Goal: Contribute content: Contribute content

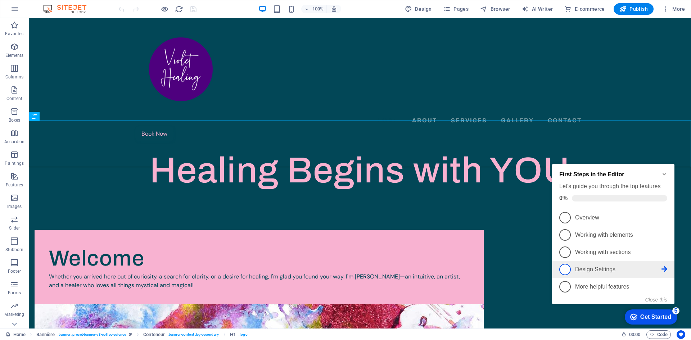
click at [603, 274] on link "4 Design Settings - incomplete" at bounding box center [613, 270] width 108 height 12
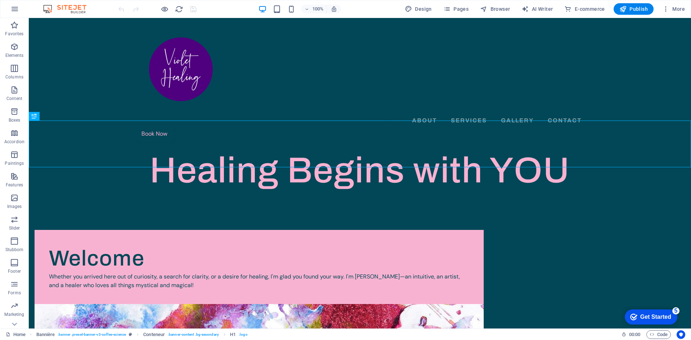
click at [658, 315] on font "Get Started" at bounding box center [655, 317] width 31 height 6
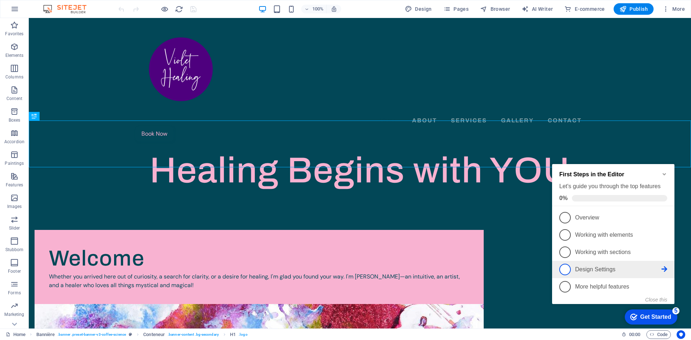
click at [602, 270] on font "Design Settings" at bounding box center [595, 269] width 40 height 6
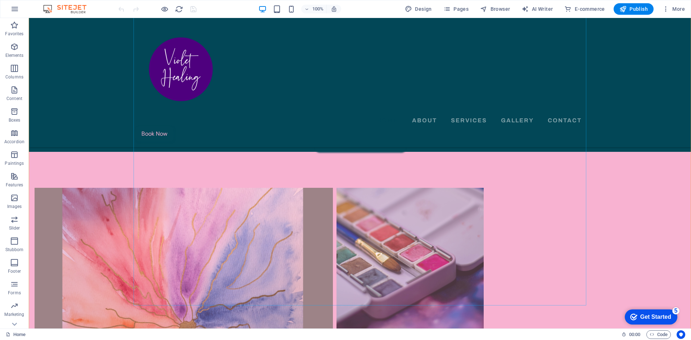
scroll to position [504, 0]
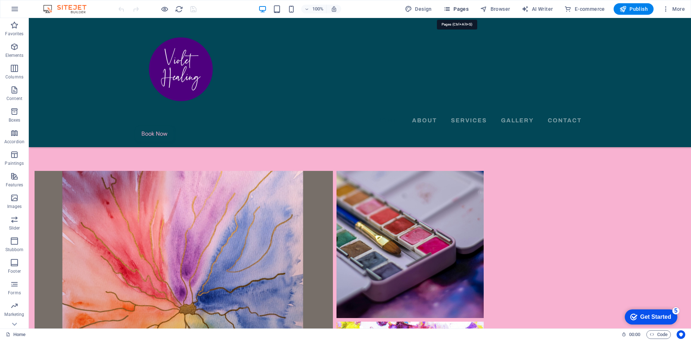
click at [461, 10] on font "Pages" at bounding box center [461, 9] width 15 height 6
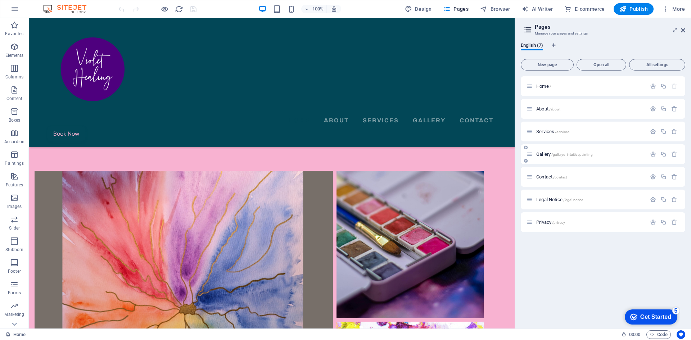
click at [557, 157] on div "Gallery /galleryofintuitivepainting" at bounding box center [587, 154] width 120 height 8
click at [654, 152] on icon "button" at bounding box center [653, 154] width 6 height 6
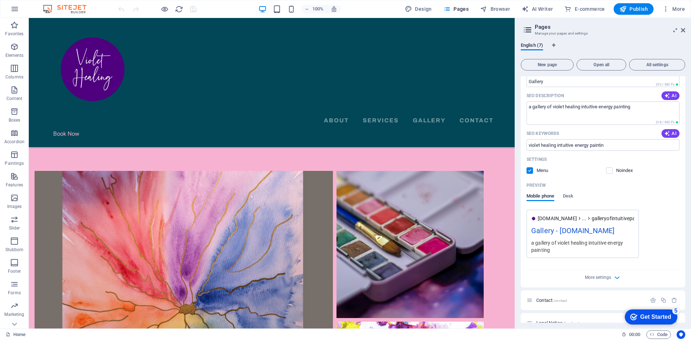
scroll to position [197, 0]
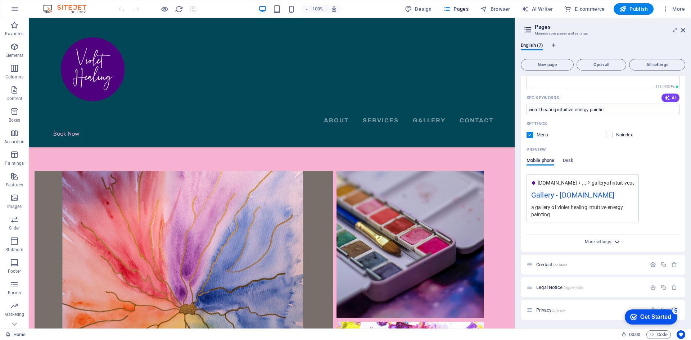
click at [617, 244] on icon "button" at bounding box center [617, 242] width 8 height 8
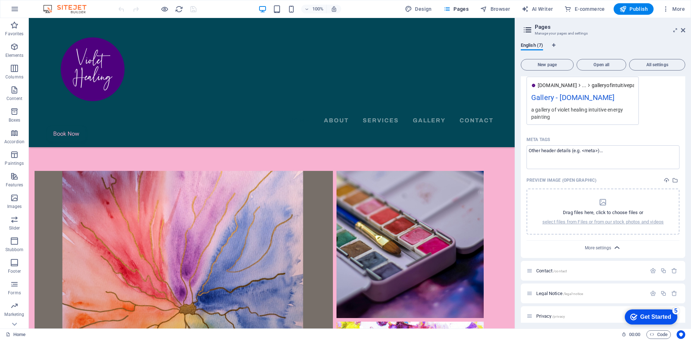
scroll to position [287, 0]
click at [604, 215] on div "Drag files here, click to choose files or select files from Files or from our s…" at bounding box center [602, 209] width 121 height 27
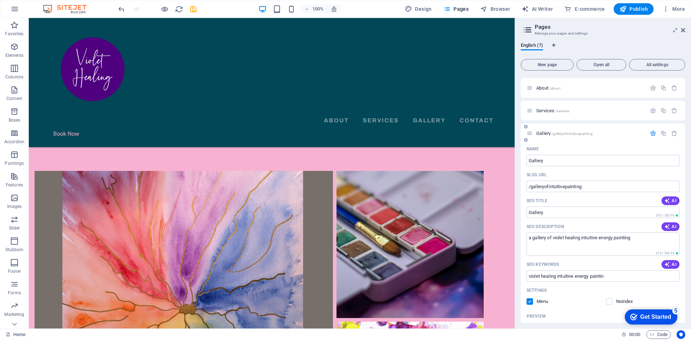
scroll to position [0, 0]
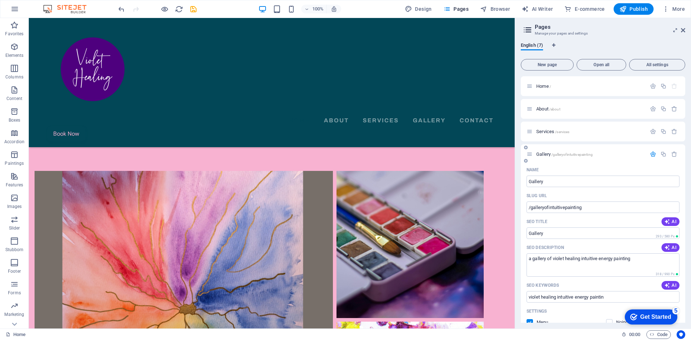
click at [540, 156] on font "Gallery" at bounding box center [543, 154] width 14 height 5
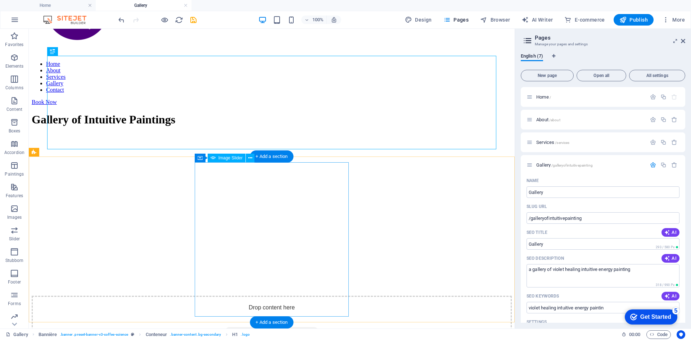
scroll to position [75, 0]
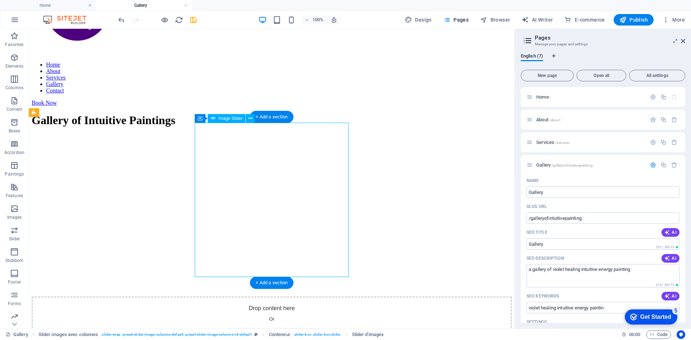
scroll to position [118, 0]
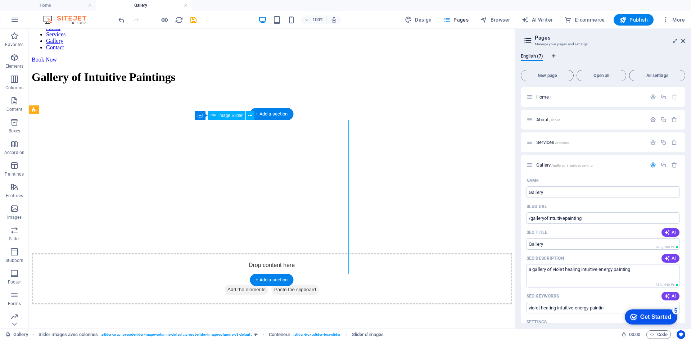
select select "ms"
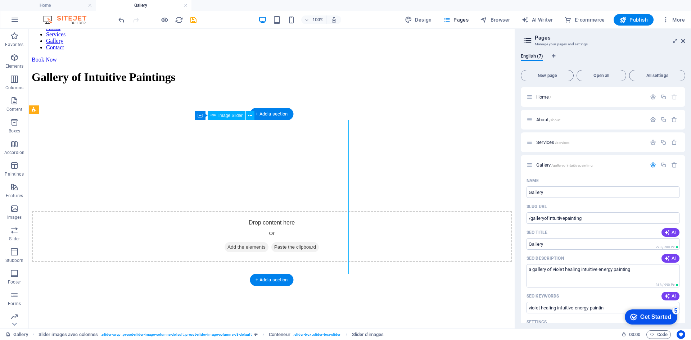
select select "s"
select select "progressive"
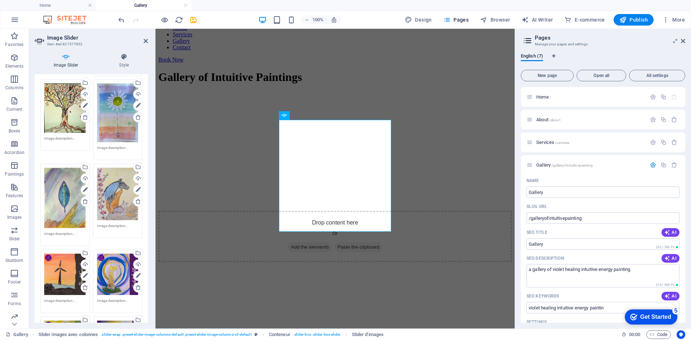
scroll to position [0, 0]
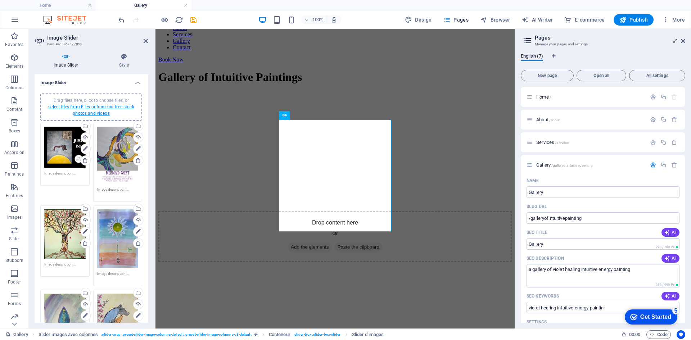
click at [96, 108] on font "select files from Files or from our free stock photos and videos" at bounding box center [91, 110] width 86 height 12
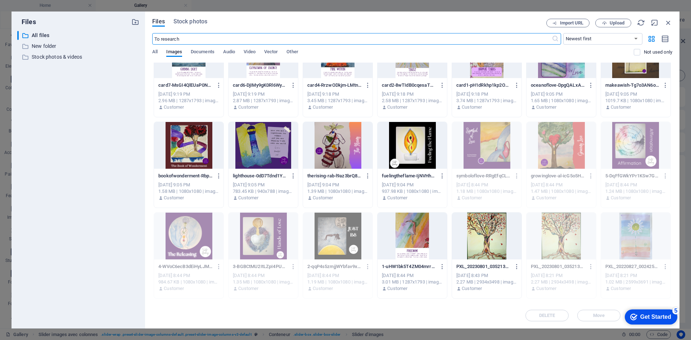
scroll to position [123, 0]
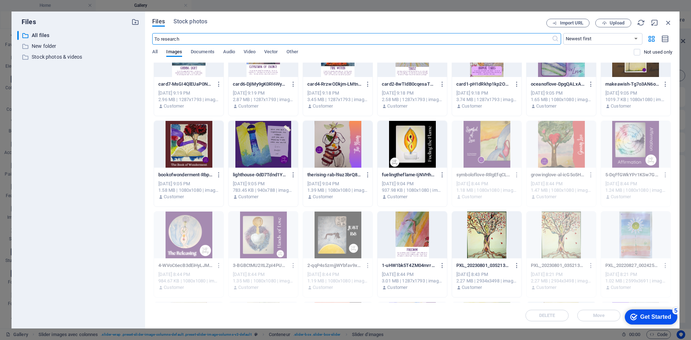
click at [338, 145] on div at bounding box center [337, 144] width 69 height 47
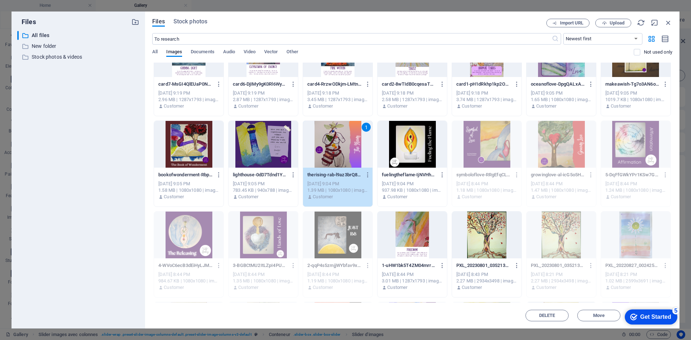
click at [195, 144] on div at bounding box center [188, 144] width 69 height 47
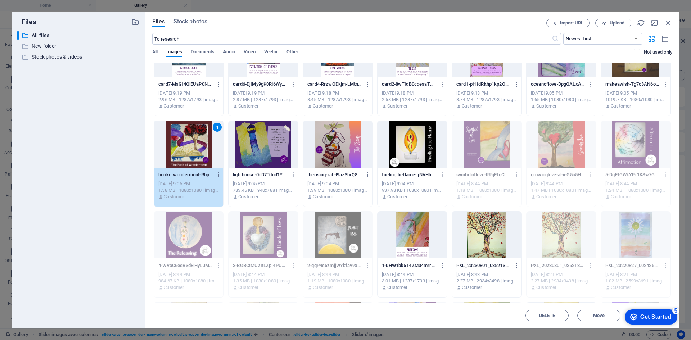
click at [409, 149] on div at bounding box center [412, 144] width 69 height 47
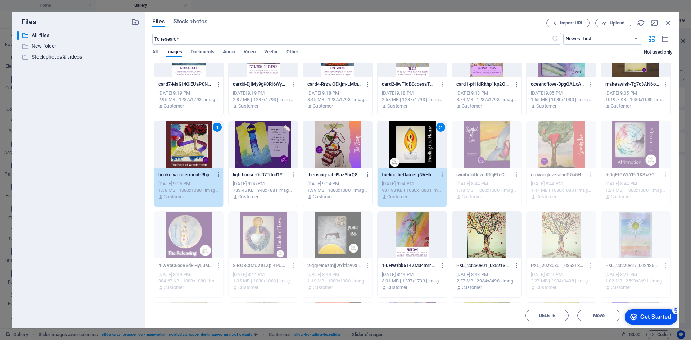
click at [236, 135] on div at bounding box center [263, 144] width 69 height 47
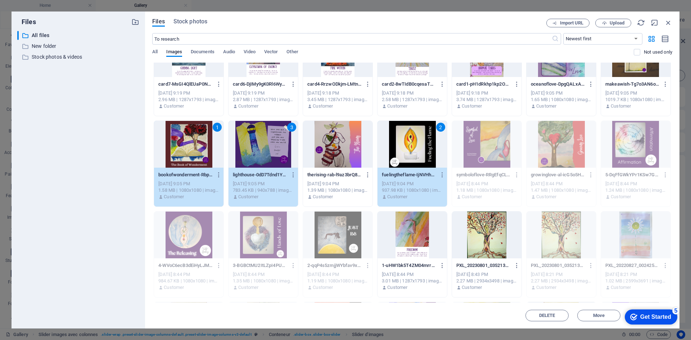
click at [361, 144] on div at bounding box center [337, 144] width 69 height 47
click at [644, 316] on font "Get Started" at bounding box center [655, 317] width 31 height 6
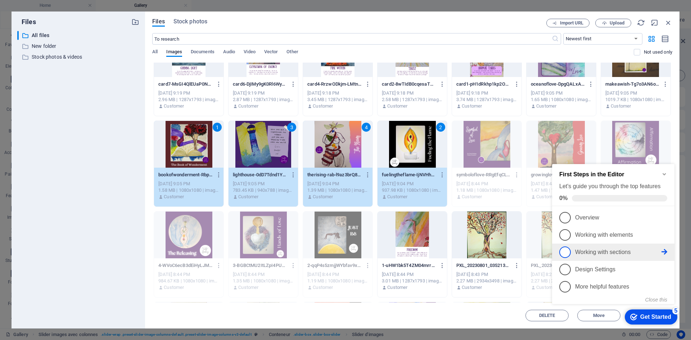
drag, startPoint x: 651, startPoint y: 317, endPoint x: 654, endPoint y: 242, distance: 75.0
click div "checkmark Get Started 5 First Steps in the Editor Let's guide you through the t…"
click at [441, 320] on div "DELETE Move Insert" at bounding box center [412, 312] width 520 height 19
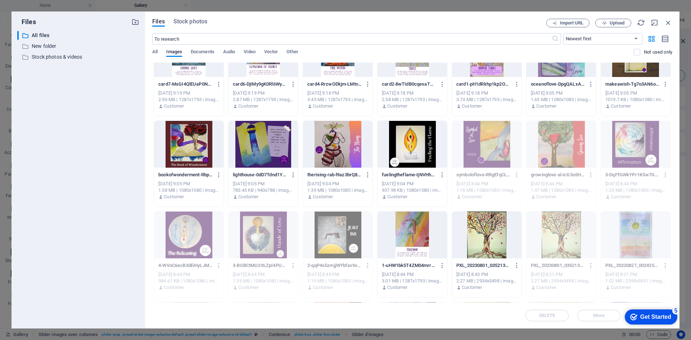
click at [194, 138] on div at bounding box center [188, 144] width 69 height 47
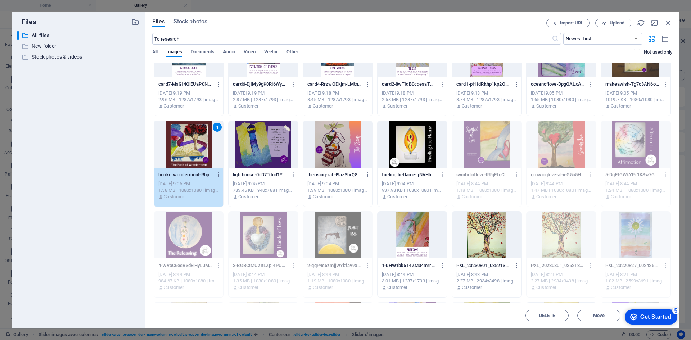
click at [258, 148] on div at bounding box center [263, 144] width 69 height 47
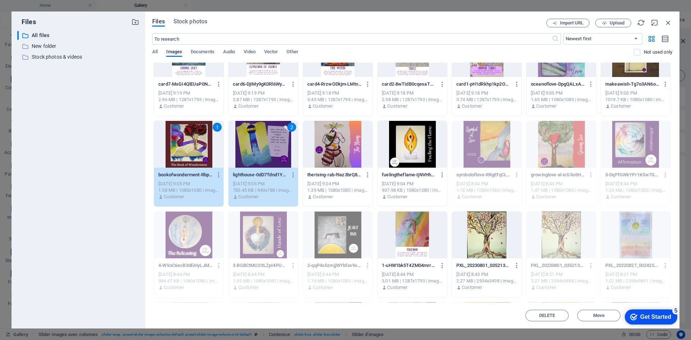
click at [346, 157] on div at bounding box center [337, 144] width 69 height 47
click at [408, 149] on div at bounding box center [412, 144] width 69 height 47
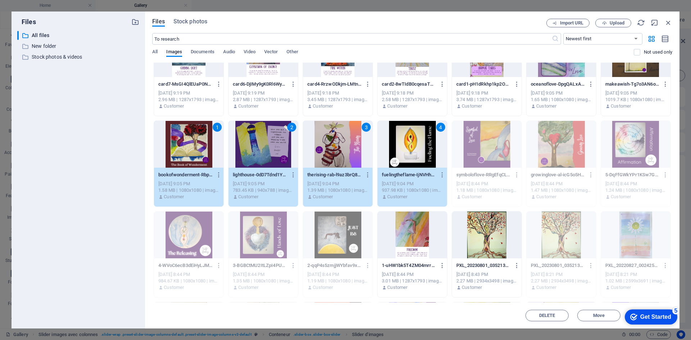
drag, startPoint x: 423, startPoint y: 21, endPoint x: 411, endPoint y: -13, distance: 35.6
click at [411, 0] on html "[DOMAIN_NAME] Home Gallery Favorites Elements Columns Content Boxes Accordion P…" at bounding box center [345, 170] width 691 height 340
click at [386, 317] on div "DELETE Move Insert" at bounding box center [412, 312] width 520 height 19
click at [647, 316] on font "Get Started" at bounding box center [655, 317] width 31 height 6
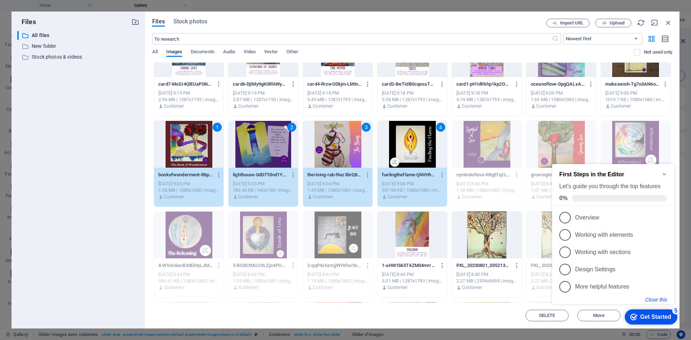
click at [658, 300] on button "Close this" at bounding box center [656, 300] width 22 height 6
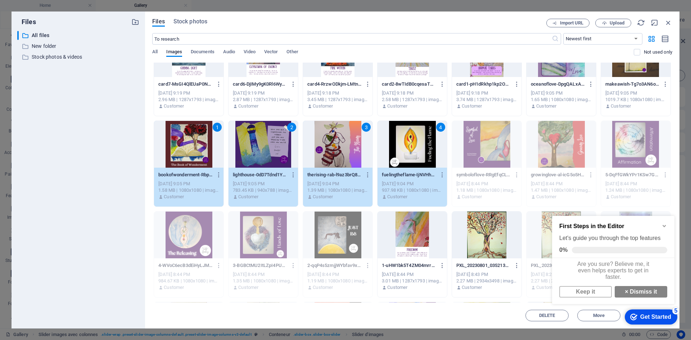
click div "checkmark Get Started 5 First Steps in the Editor Let's guide you through the t…"
click at [585, 297] on link "Keep it" at bounding box center [585, 292] width 53 height 12
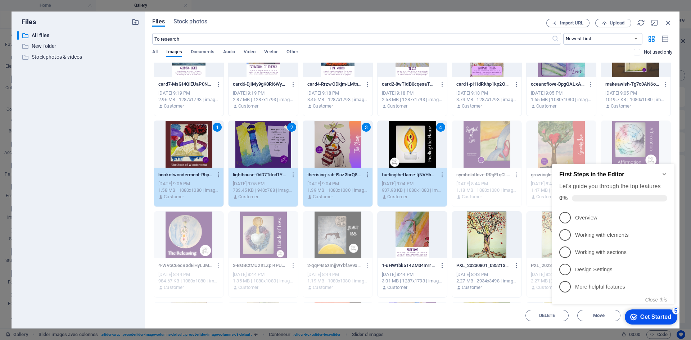
click at [556, 328] on appcues-checklist "Contextual help checklist present on screen" at bounding box center [614, 241] width 131 height 175
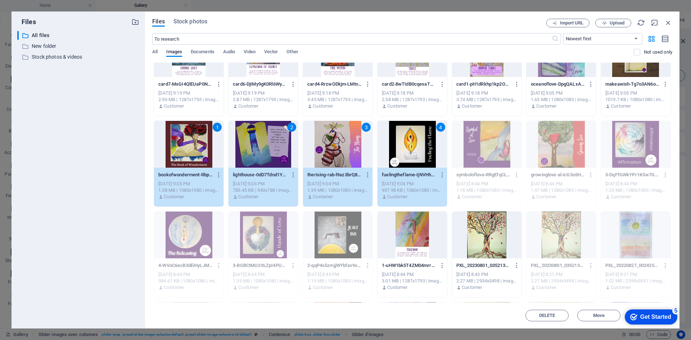
drag, startPoint x: 570, startPoint y: 324, endPoint x: 515, endPoint y: 323, distance: 54.7
click at [515, 323] on div "Files Stock photos Import URL Upload ​ Newest first Oldest first Name (AZ) Name…" at bounding box center [412, 170] width 535 height 317
click at [654, 317] on font "Get Started" at bounding box center [655, 317] width 31 height 6
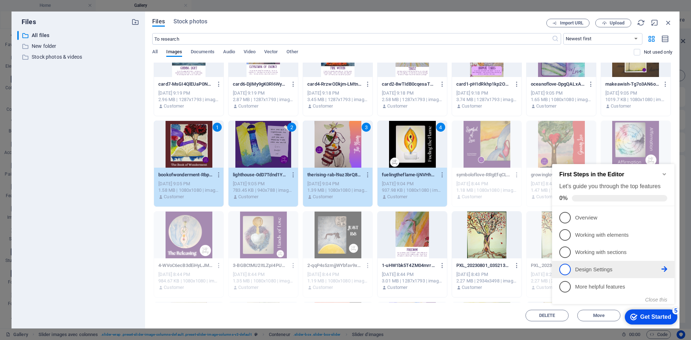
click at [663, 269] on icon at bounding box center [665, 269] width 6 height 6
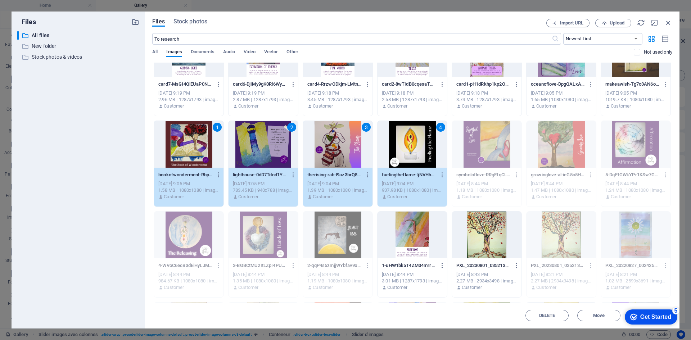
scroll to position [125, 0]
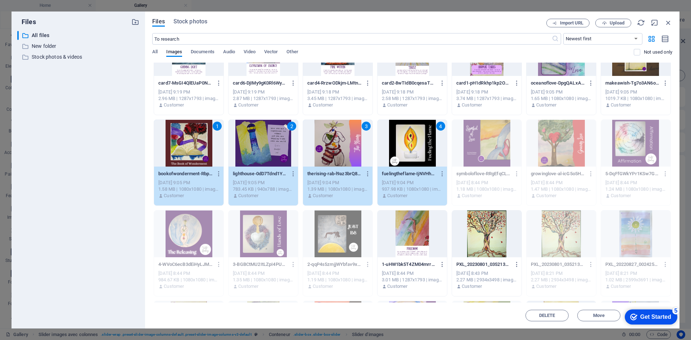
drag, startPoint x: 483, startPoint y: 323, endPoint x: 404, endPoint y: 277, distance: 91.6
click at [404, 277] on div "Files Stock photos Import URL Upload ​ Newest first Oldest first Name (AZ) Name…" at bounding box center [412, 170] width 535 height 317
drag, startPoint x: 636, startPoint y: 316, endPoint x: 662, endPoint y: 288, distance: 37.7
click html "checkmark Get Started 5 First Steps in the Editor Let's guide you through the t…"
click at [676, 311] on font "5" at bounding box center [676, 311] width 3 height 6
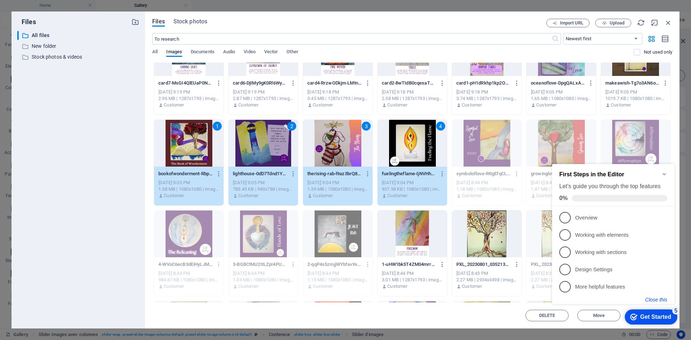
click at [661, 298] on button "Close this" at bounding box center [656, 300] width 22 height 6
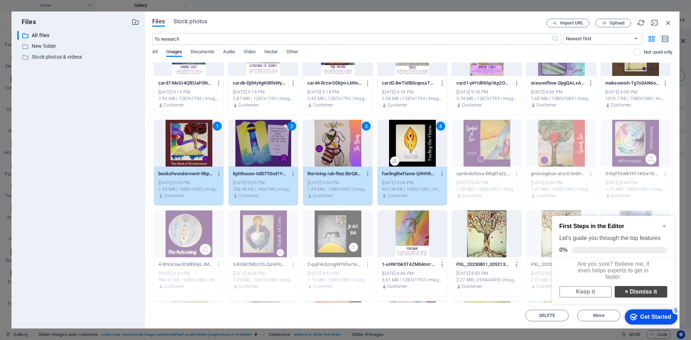
click at [634, 298] on link "× Dismiss it" at bounding box center [641, 292] width 53 height 12
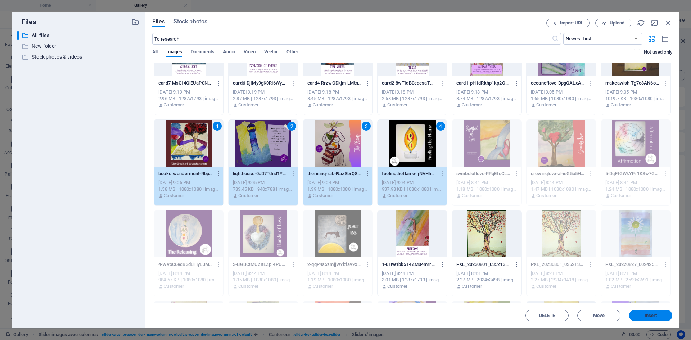
click at [643, 317] on span "Insert" at bounding box center [650, 316] width 37 height 4
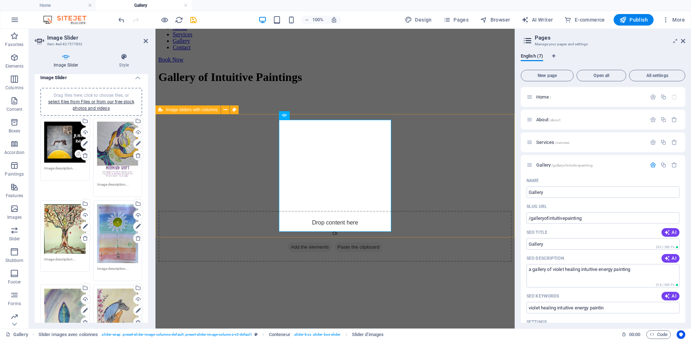
scroll to position [0, 0]
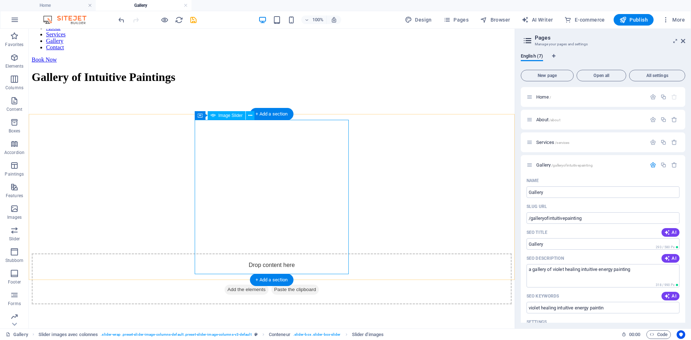
select select "ms"
select select "s"
select select "progressive"
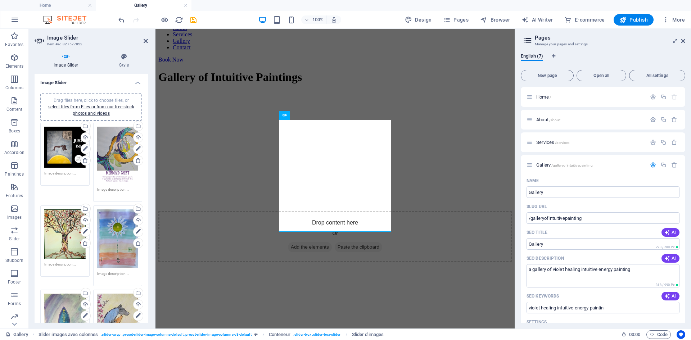
click at [81, 110] on div "Drag files here, click to choose files, or select files from Files or from our …" at bounding box center [91, 106] width 93 height 19
click at [91, 107] on font "select files from Files or from our free stock photos and videos" at bounding box center [91, 110] width 86 height 12
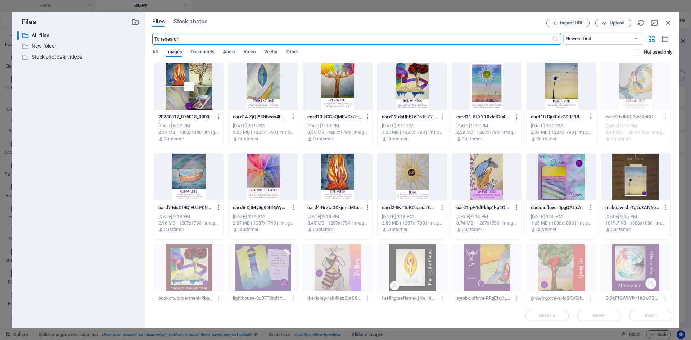
click at [409, 84] on div at bounding box center [412, 86] width 69 height 47
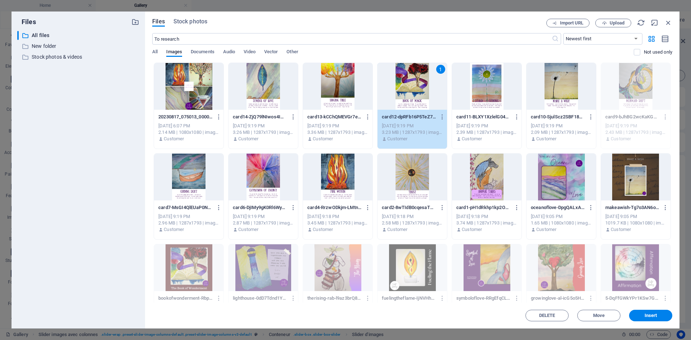
click at [540, 95] on div at bounding box center [561, 86] width 69 height 47
click at [201, 179] on div at bounding box center [188, 177] width 69 height 47
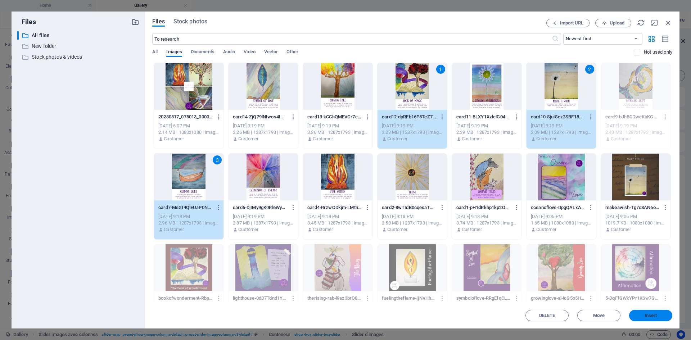
click at [651, 316] on font "Insert" at bounding box center [651, 315] width 13 height 5
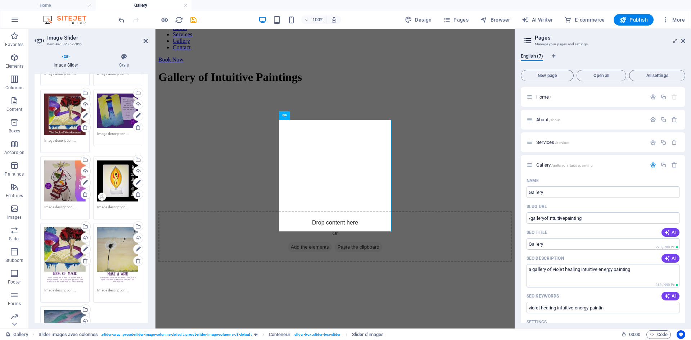
scroll to position [1168, 0]
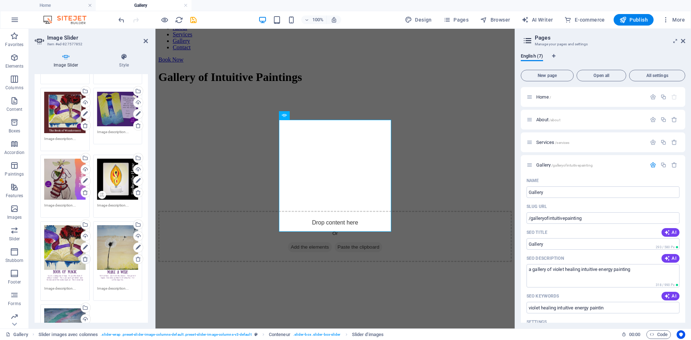
click at [85, 256] on icon at bounding box center [85, 259] width 6 height 6
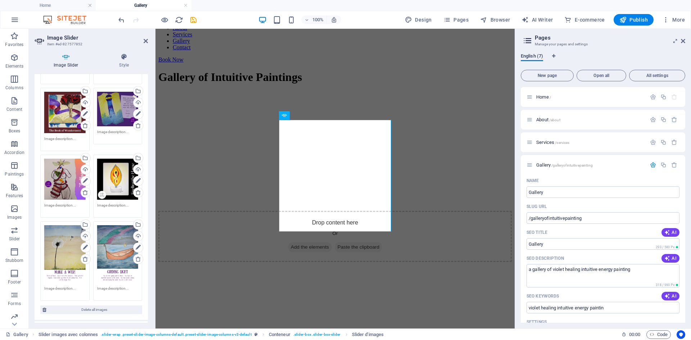
click at [532, 55] on font "English (7)" at bounding box center [532, 55] width 22 height 5
click at [540, 121] on font "About" at bounding box center [542, 119] width 12 height 5
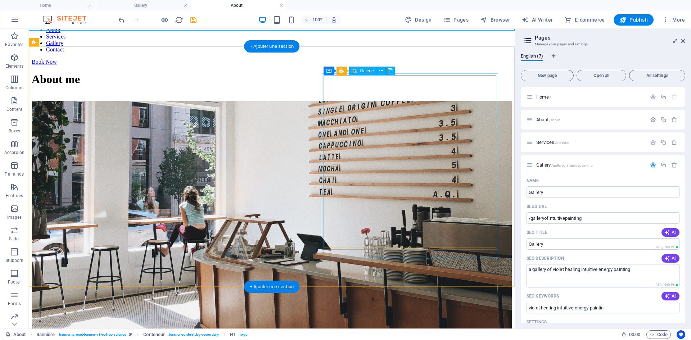
scroll to position [148, 0]
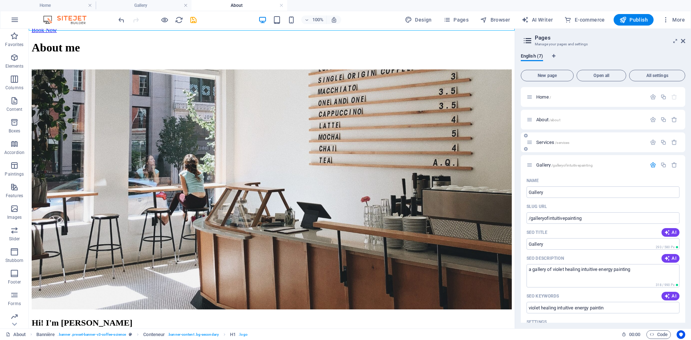
click at [545, 141] on font "Services" at bounding box center [545, 142] width 18 height 5
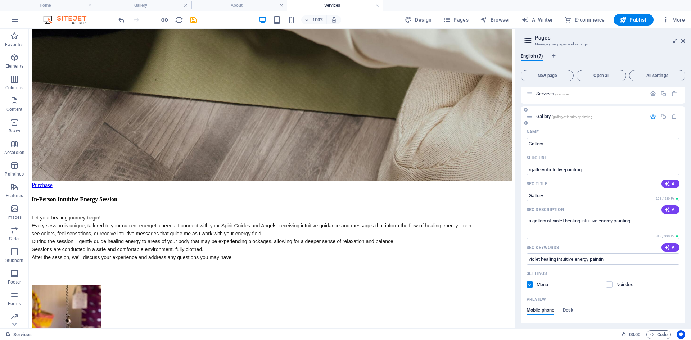
scroll to position [16, 0]
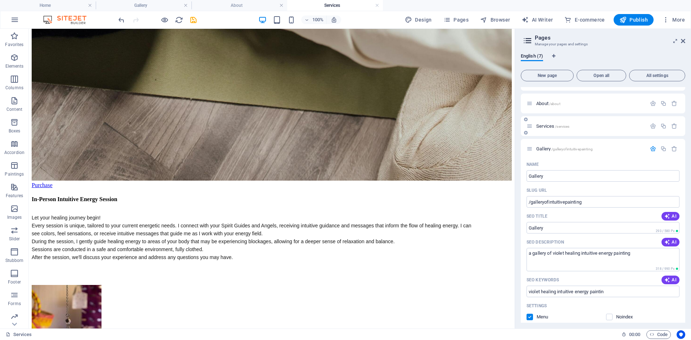
click at [543, 125] on font "Services" at bounding box center [545, 125] width 18 height 5
click at [549, 126] on font "Services" at bounding box center [545, 125] width 18 height 5
click at [652, 126] on icon "button" at bounding box center [653, 126] width 6 height 6
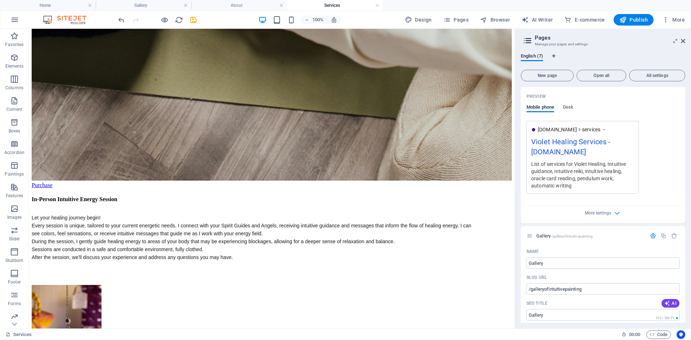
scroll to position [230, 0]
click at [616, 213] on icon "button" at bounding box center [617, 212] width 8 height 8
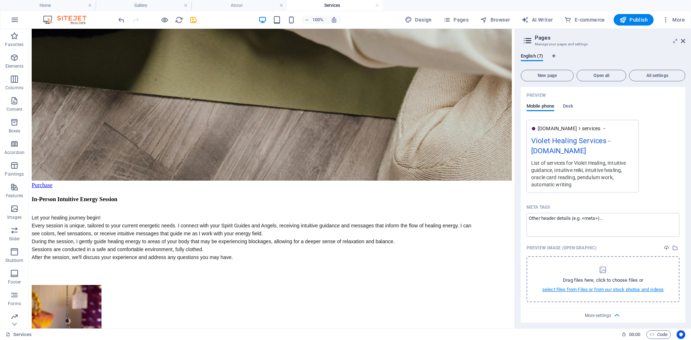
click at [600, 292] on font "select files from Files or from our stock photos and videos" at bounding box center [602, 289] width 121 height 5
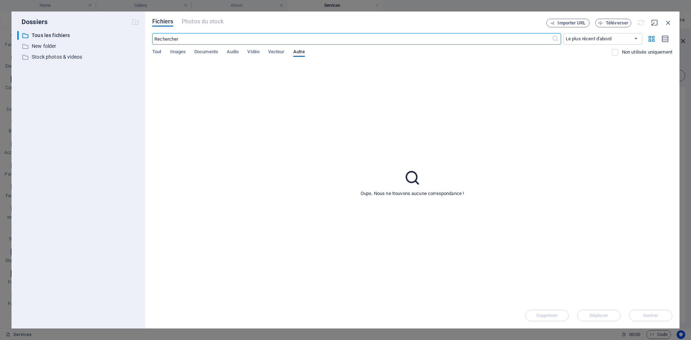
scroll to position [1018, 0]
click at [172, 53] on font "Images" at bounding box center [174, 51] width 16 height 5
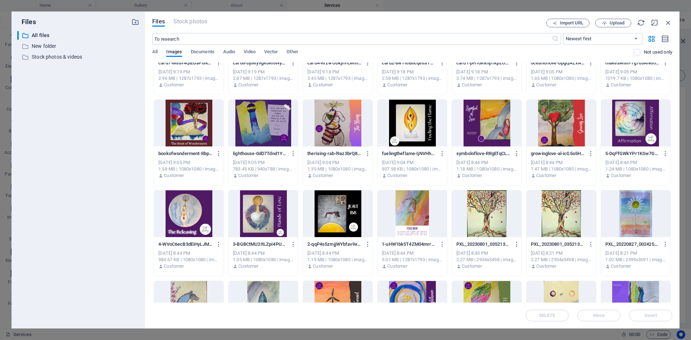
scroll to position [0, 0]
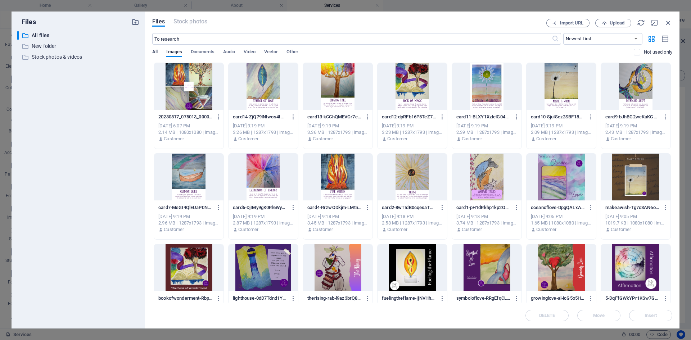
click at [155, 50] on font "All" at bounding box center [154, 51] width 5 height 5
click at [49, 57] on font "Stock photos & videos" at bounding box center [57, 57] width 50 height 6
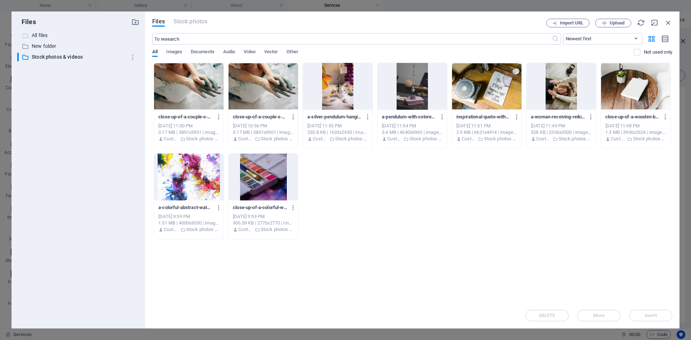
click at [38, 37] on font "All files" at bounding box center [40, 35] width 16 height 6
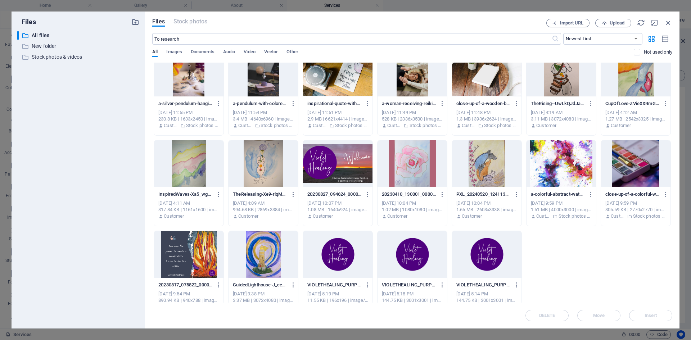
scroll to position [753, 0]
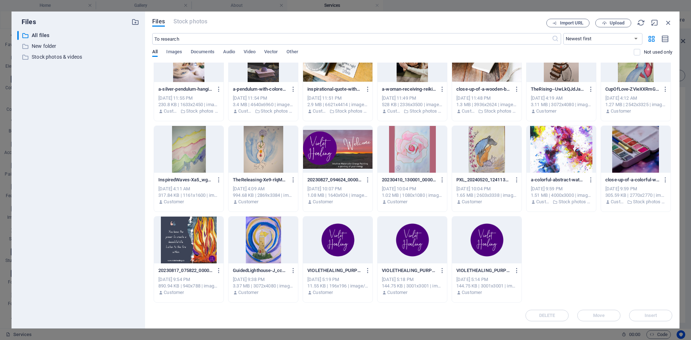
click at [340, 240] on div at bounding box center [337, 240] width 69 height 47
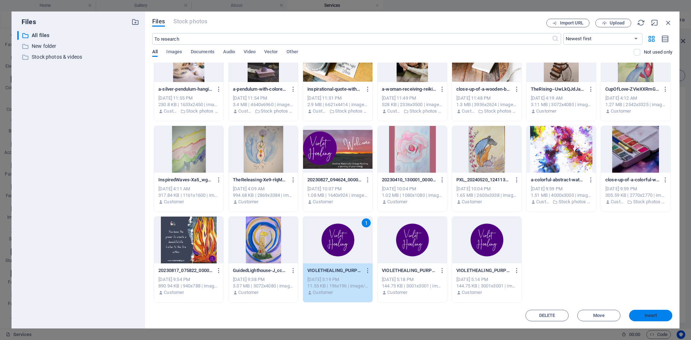
click at [656, 316] on font "Insert" at bounding box center [651, 315] width 13 height 5
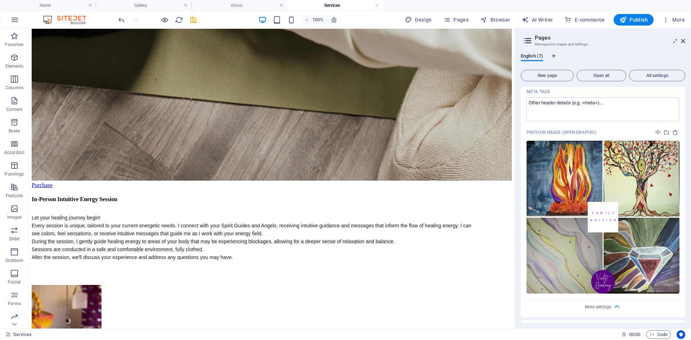
scroll to position [890, 0]
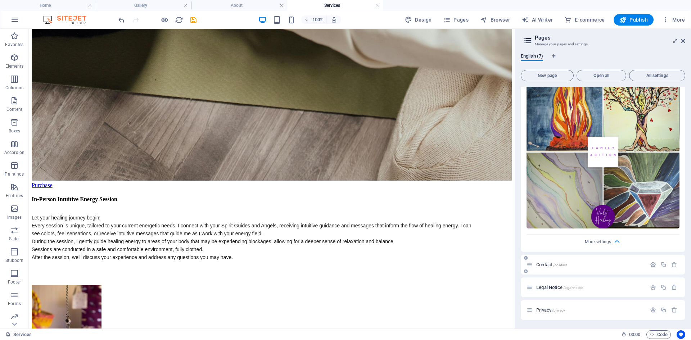
click at [545, 264] on font "Contact" at bounding box center [544, 264] width 16 height 5
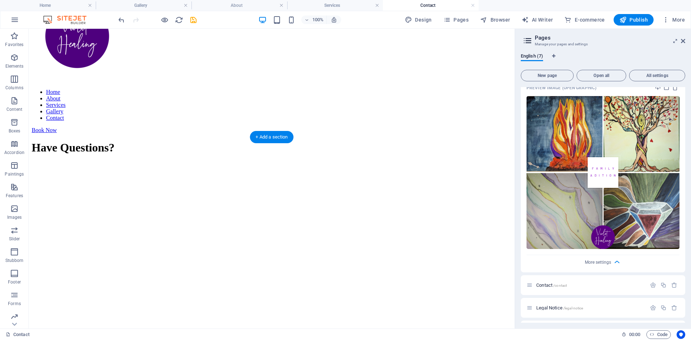
scroll to position [48, 0]
click at [145, 169] on figure at bounding box center [272, 169] width 480 height 0
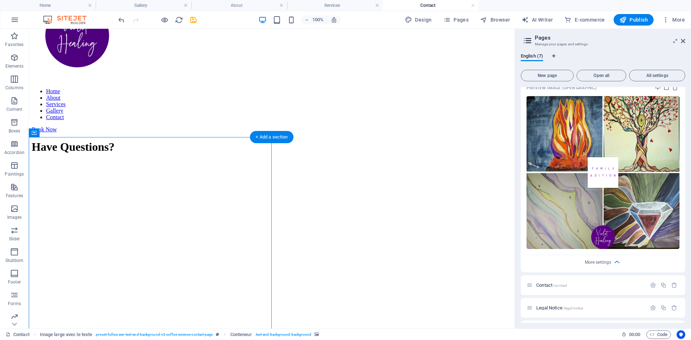
click at [145, 169] on figure at bounding box center [272, 169] width 480 height 0
select select "px"
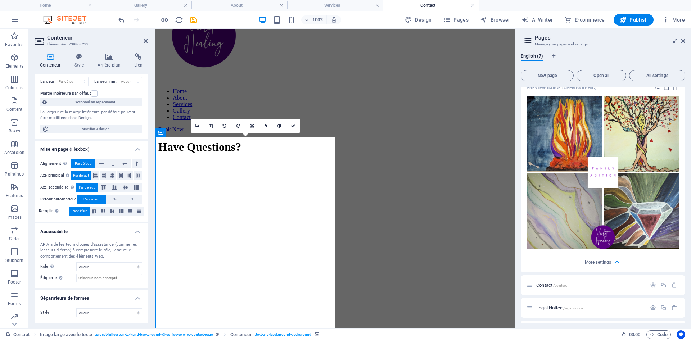
scroll to position [0, 0]
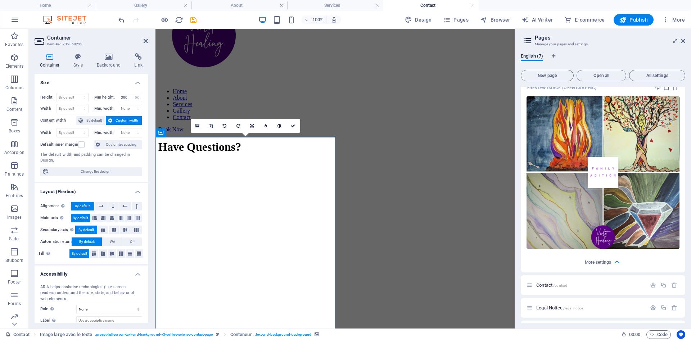
click at [272, 169] on figure at bounding box center [334, 169] width 353 height 0
click at [77, 60] on icon at bounding box center [78, 56] width 21 height 7
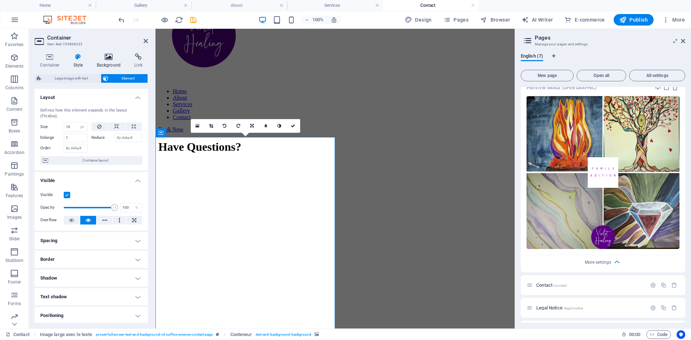
click at [107, 61] on h4 "Background" at bounding box center [110, 60] width 38 height 15
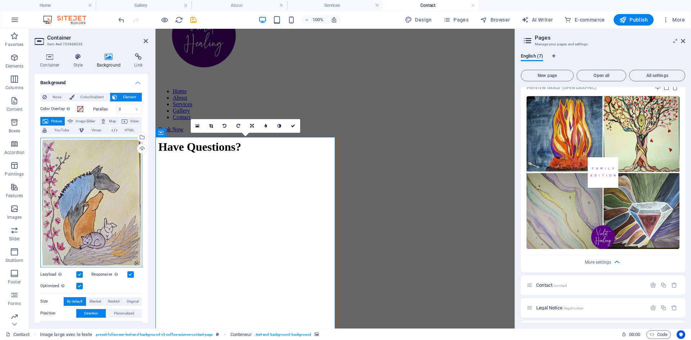
click at [103, 179] on div "Drag files here, click to choose files, or select files from Files or from our …" at bounding box center [91, 203] width 102 height 130
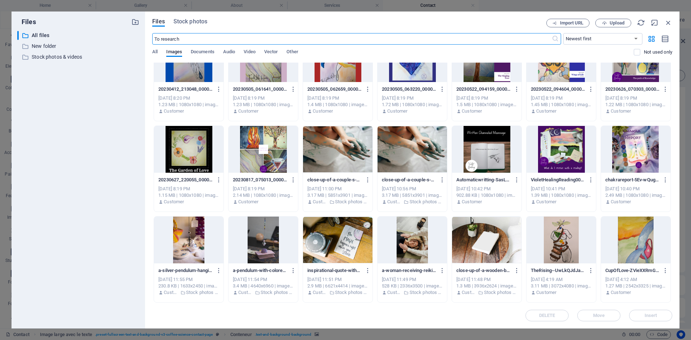
scroll to position [640, 0]
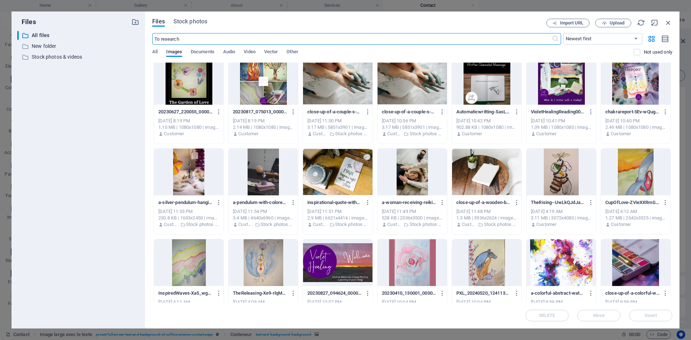
click at [351, 176] on div at bounding box center [337, 172] width 69 height 47
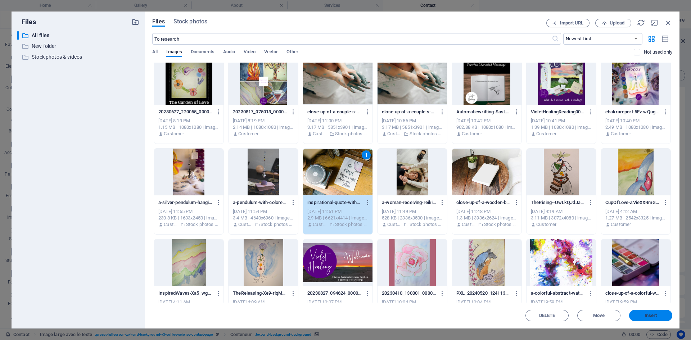
click at [650, 315] on font "Insert" at bounding box center [651, 315] width 13 height 5
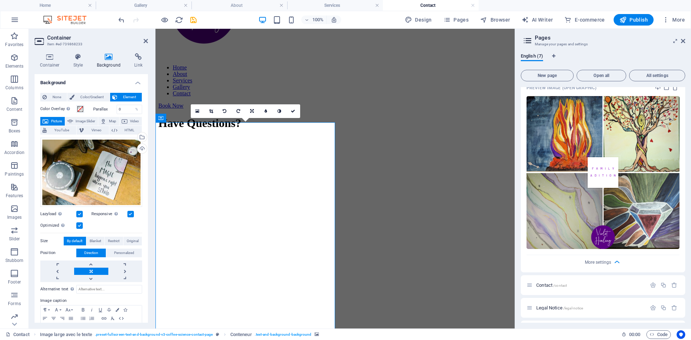
scroll to position [63, 0]
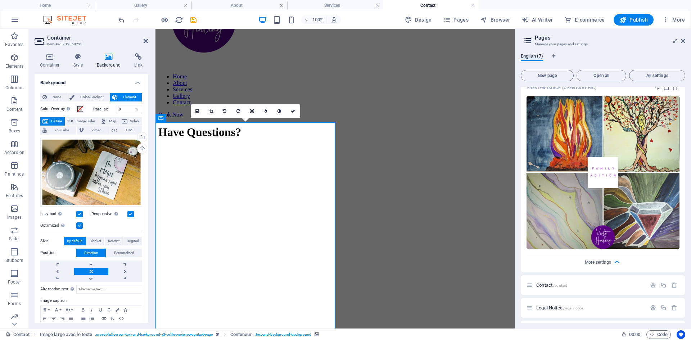
click at [226, 154] on figure at bounding box center [334, 154] width 353 height 0
drag, startPoint x: 233, startPoint y: 235, endPoint x: 212, endPoint y: 234, distance: 20.9
click at [212, 154] on figure at bounding box center [334, 154] width 353 height 0
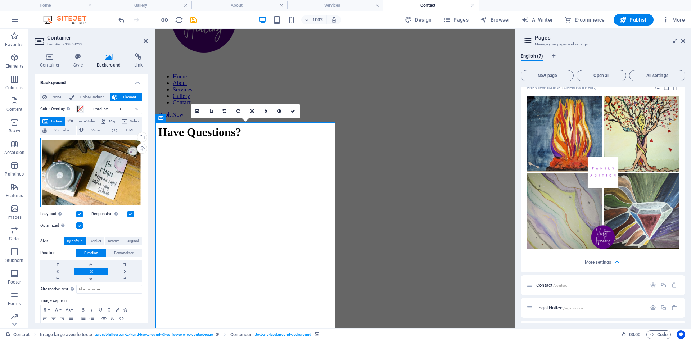
drag, startPoint x: 114, startPoint y: 173, endPoint x: 102, endPoint y: 172, distance: 12.3
click at [102, 172] on div "Drag files here, click to choose files, or select files from Files or from our …" at bounding box center [91, 172] width 102 height 69
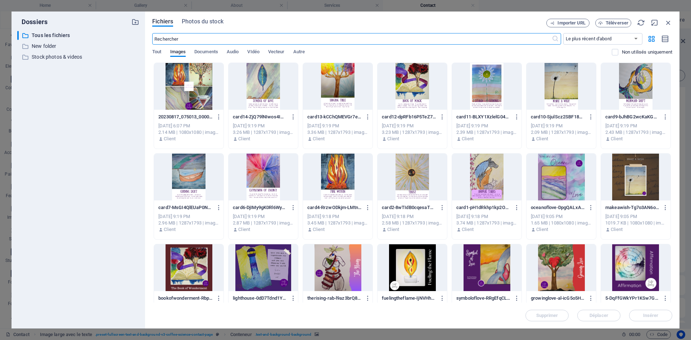
scroll to position [0, 0]
click at [670, 23] on icon "button" at bounding box center [669, 23] width 8 height 8
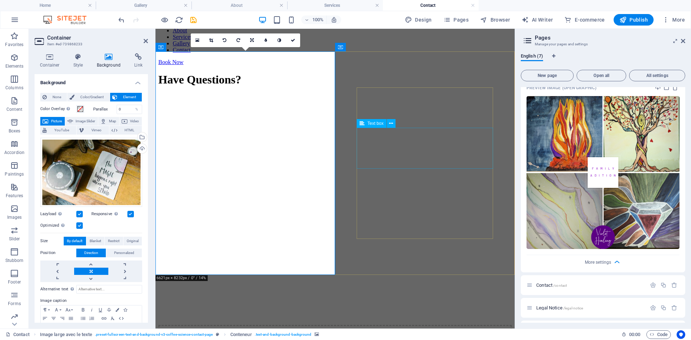
scroll to position [134, 0]
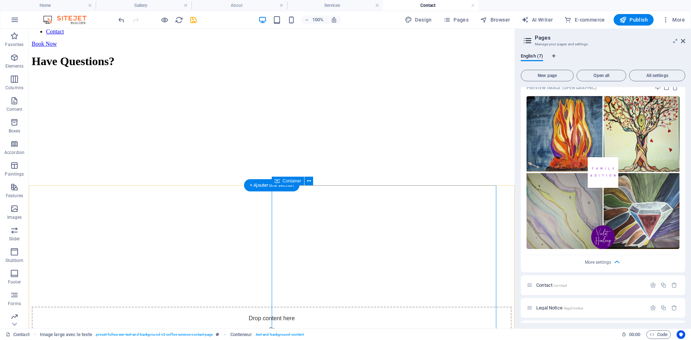
scroll to position [0, 0]
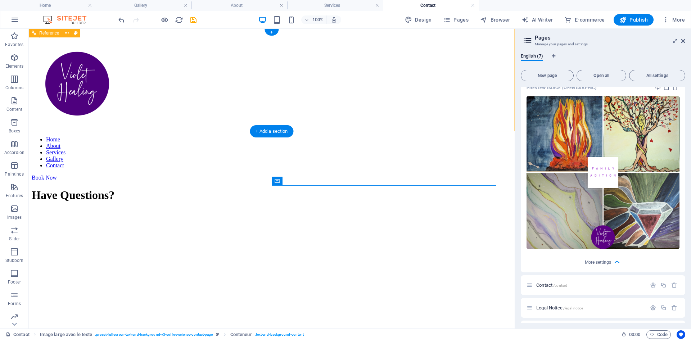
click at [52, 62] on div at bounding box center [272, 84] width 480 height 93
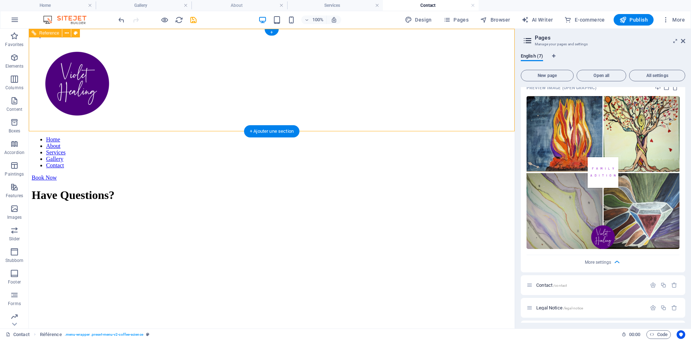
click at [503, 46] on div "Home About Services Gallery Contact Book Now" at bounding box center [272, 109] width 480 height 143
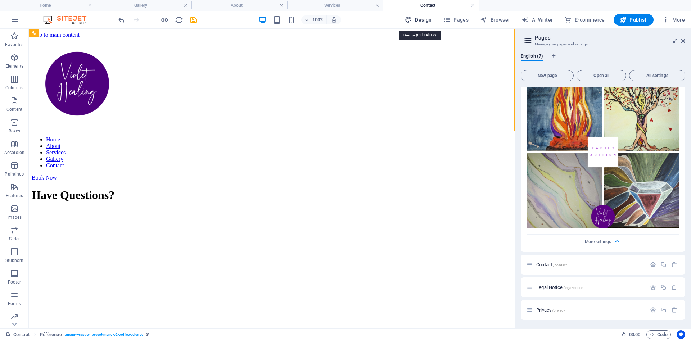
click at [425, 21] on font "Design" at bounding box center [423, 20] width 17 height 6
select select "px"
select select "400"
select select "px"
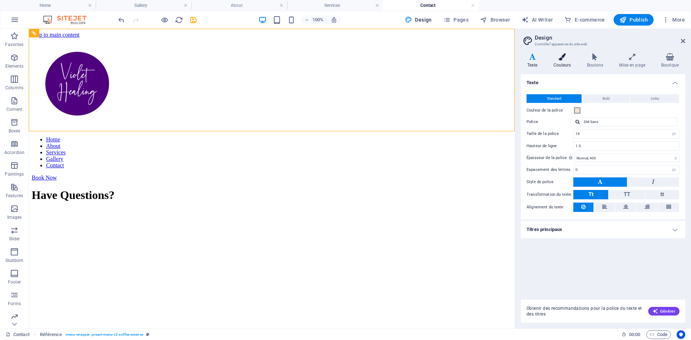
click at [562, 57] on icon at bounding box center [562, 56] width 31 height 7
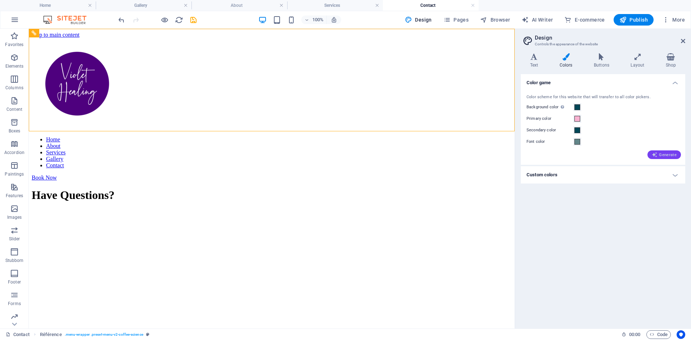
click at [661, 156] on font "Generate" at bounding box center [668, 155] width 18 height 5
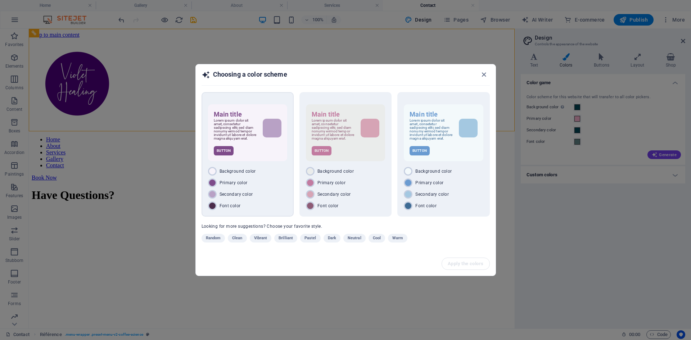
click at [247, 121] on p "Lorem ipsum dolor sit amet, consetetur sadipscing elitr, sed diam nonumy eirmod…" at bounding box center [235, 130] width 43 height 22
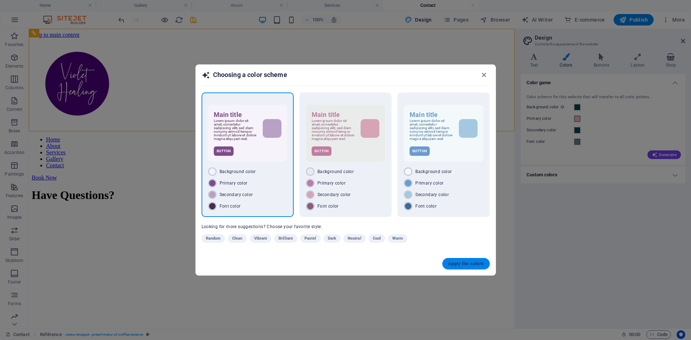
click at [468, 266] on font "Apply the colors" at bounding box center [466, 263] width 36 height 5
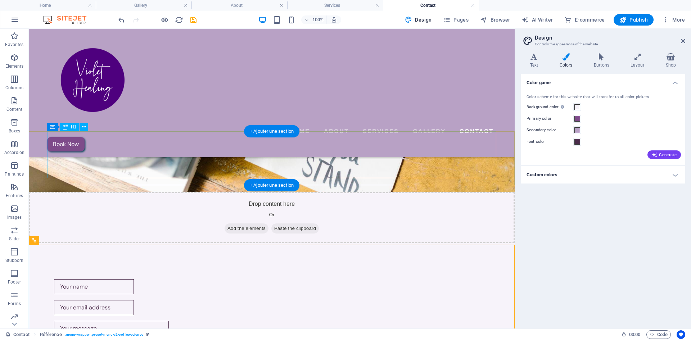
scroll to position [0, 0]
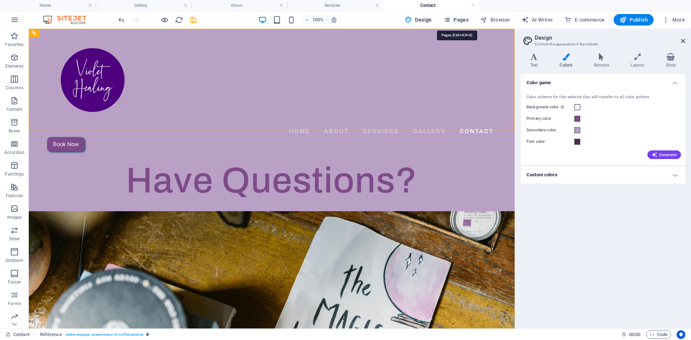
click at [460, 21] on font "Pages" at bounding box center [461, 20] width 15 height 6
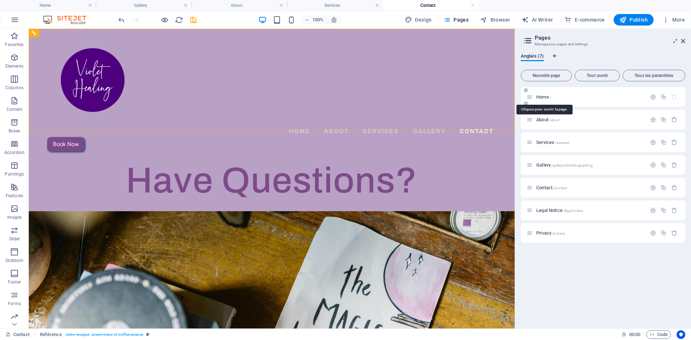
click at [545, 97] on span "Home /" at bounding box center [543, 96] width 15 height 5
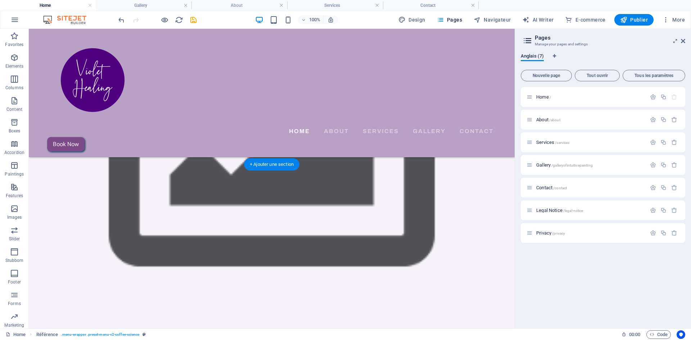
scroll to position [1053, 0]
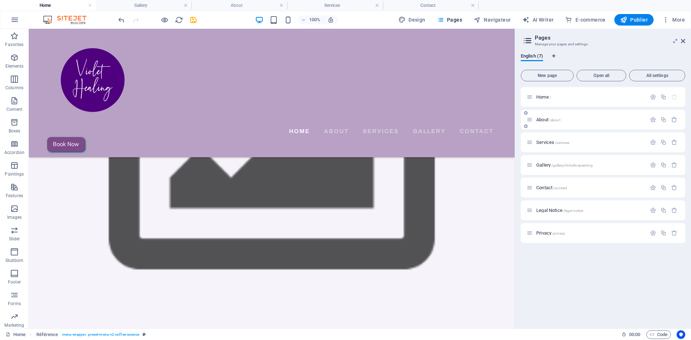
click at [540, 120] on font "About" at bounding box center [542, 119] width 12 height 5
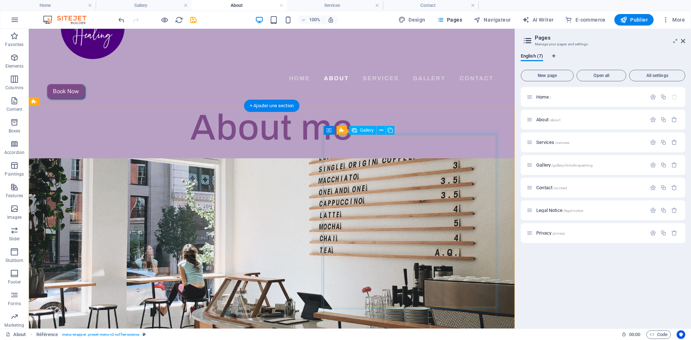
scroll to position [102, 0]
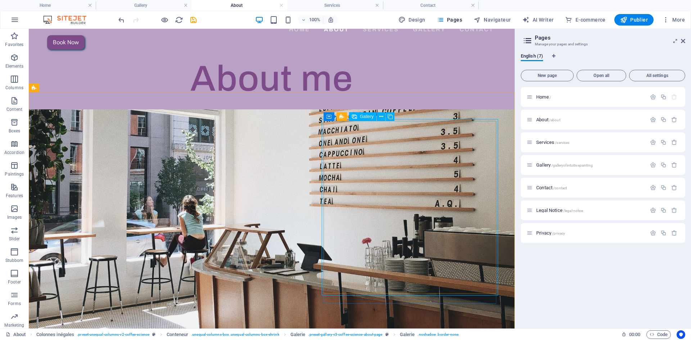
click at [362, 118] on font "Gallery" at bounding box center [367, 116] width 14 height 5
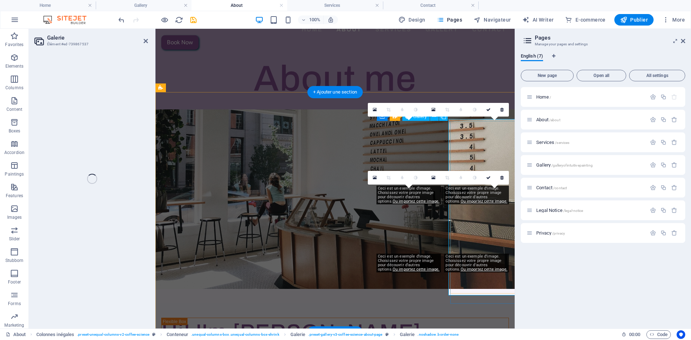
select select "4"
select select "px"
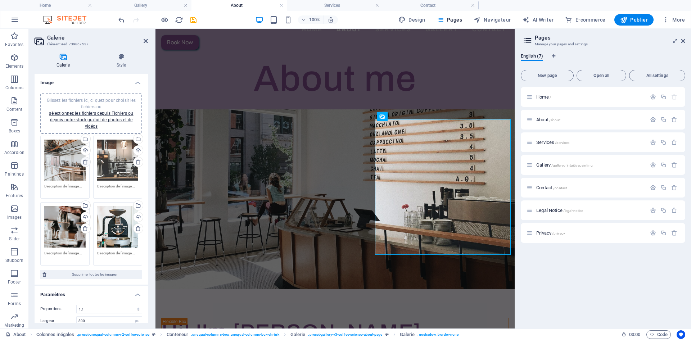
click at [85, 162] on icon at bounding box center [85, 162] width 6 height 6
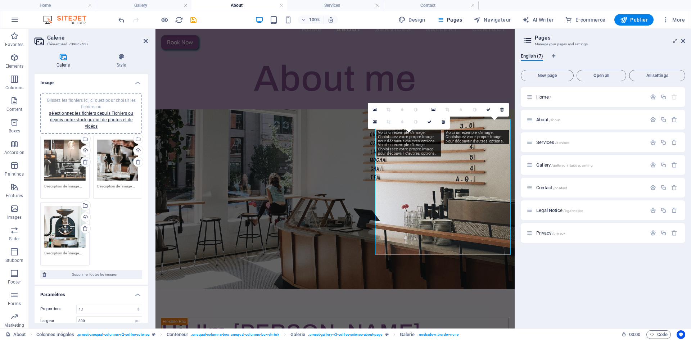
click at [84, 162] on icon at bounding box center [85, 162] width 6 height 6
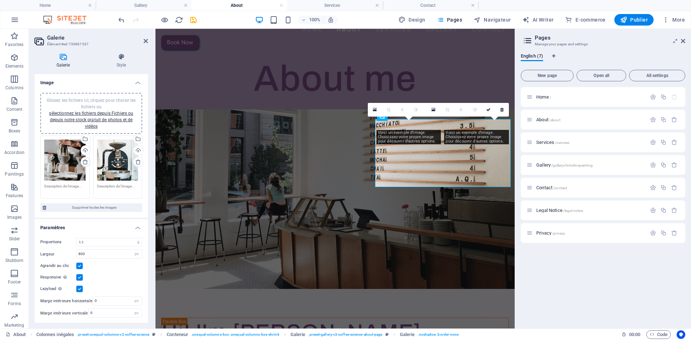
click at [84, 162] on icon at bounding box center [85, 162] width 6 height 6
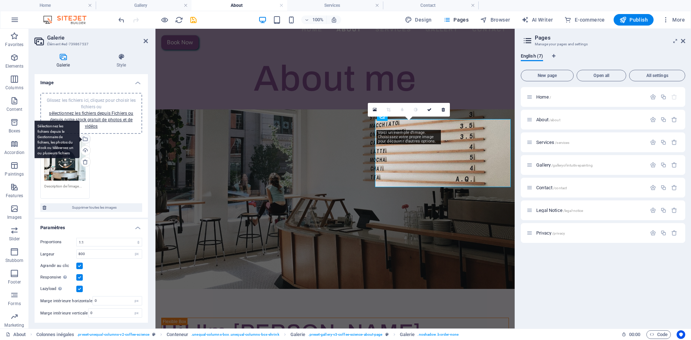
click at [85, 139] on div "Sélectionnez les fichiers depuis le Gestionnaire de fichiers, les photos du sto…" at bounding box center [85, 139] width 11 height 11
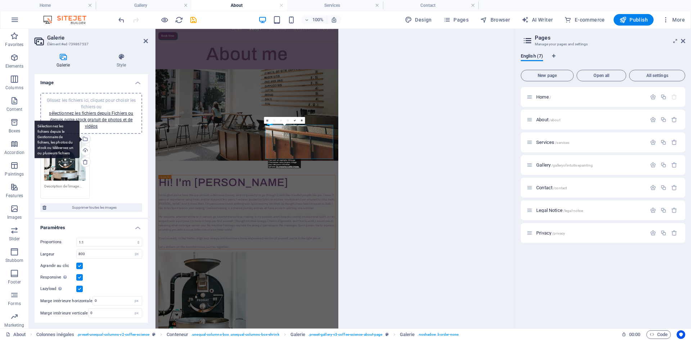
scroll to position [0, 0]
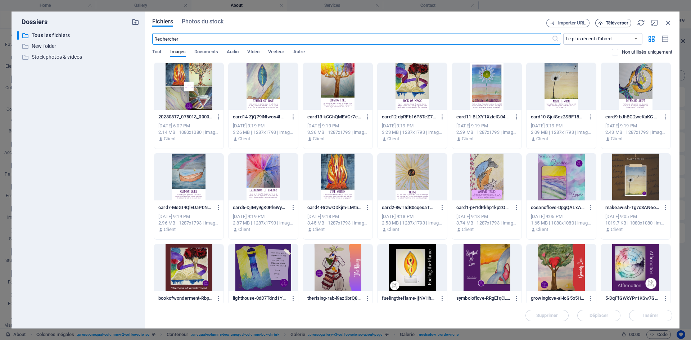
click at [609, 23] on span "Téléverser" at bounding box center [617, 23] width 23 height 4
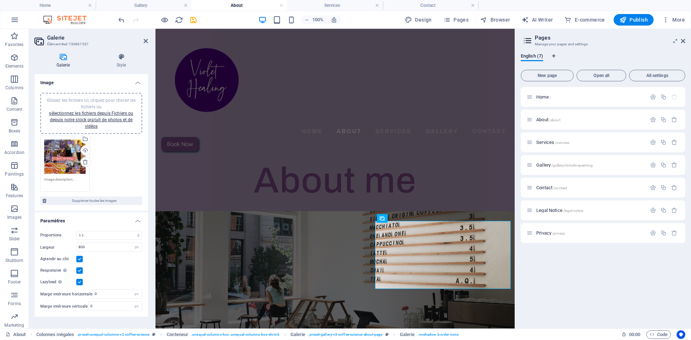
click at [103, 159] on div "Drag files here, click to choose files, or select files from Files or from our …" at bounding box center [91, 164] width 105 height 60
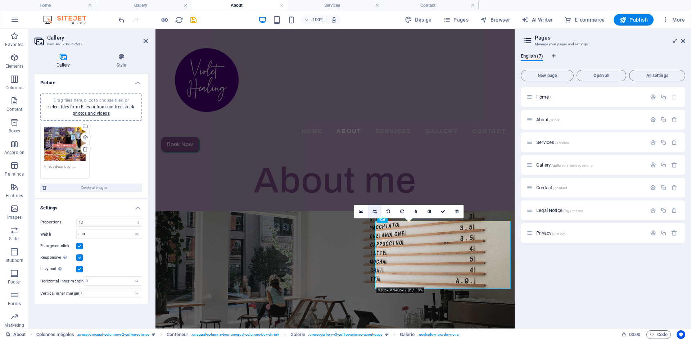
click at [373, 211] on icon at bounding box center [375, 212] width 4 height 4
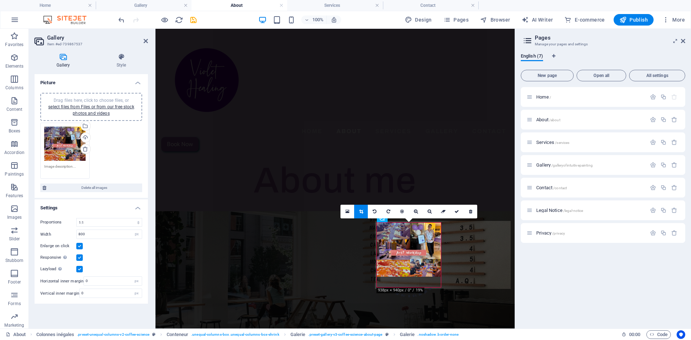
click at [146, 153] on div "Drag files here, click to choose files, or select files from Files or from our …" at bounding box center [91, 142] width 113 height 111
click at [349, 212] on icon at bounding box center [348, 211] width 4 height 5
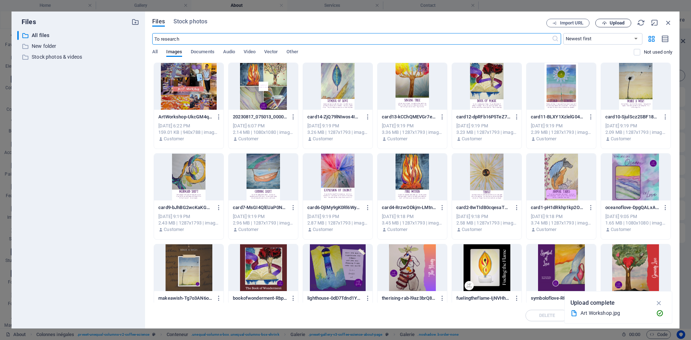
click at [610, 22] on font "Upload" at bounding box center [617, 22] width 15 height 5
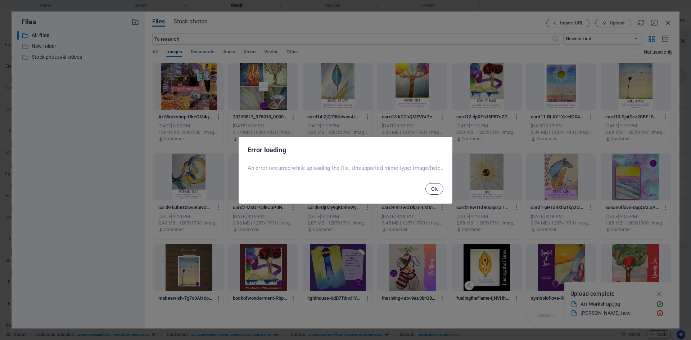
click at [438, 189] on font "Ok" at bounding box center [434, 189] width 6 height 6
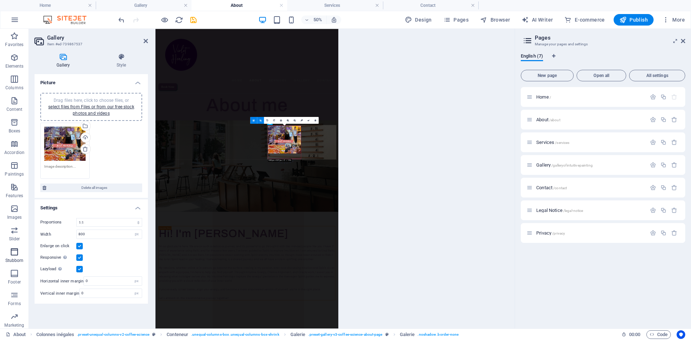
click at [24, 245] on button "Stubborn" at bounding box center [14, 256] width 29 height 22
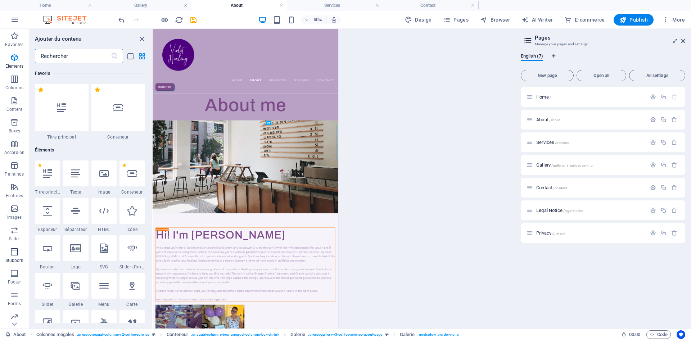
scroll to position [4335, 0]
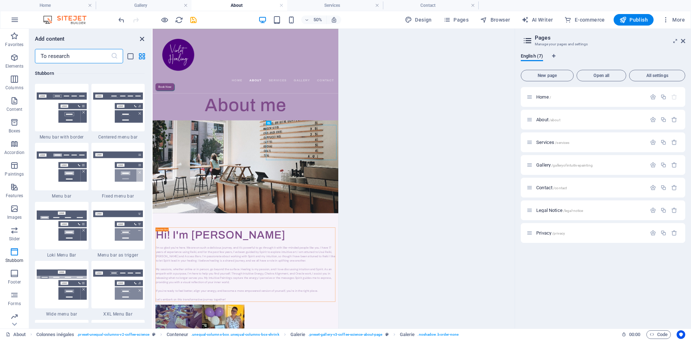
click at [142, 38] on icon "close panel" at bounding box center [142, 39] width 8 height 8
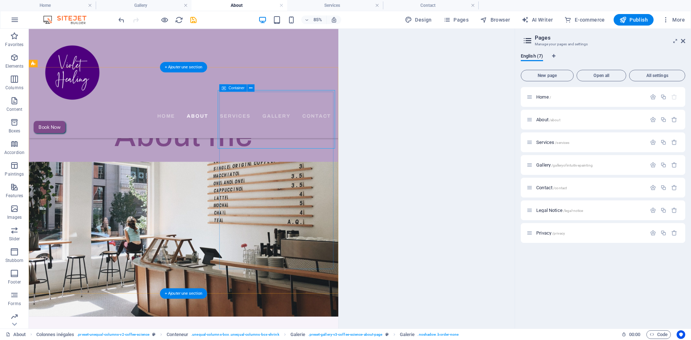
scroll to position [120, 0]
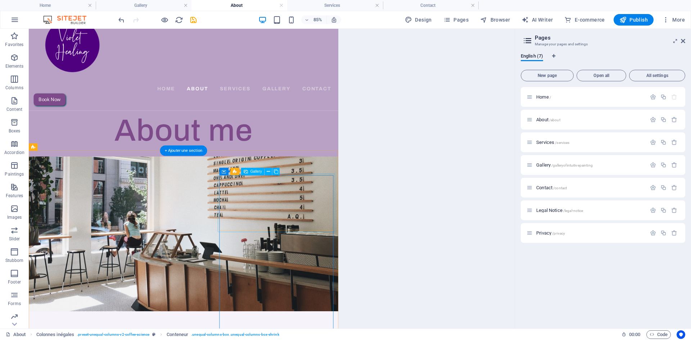
scroll to position [22, 0]
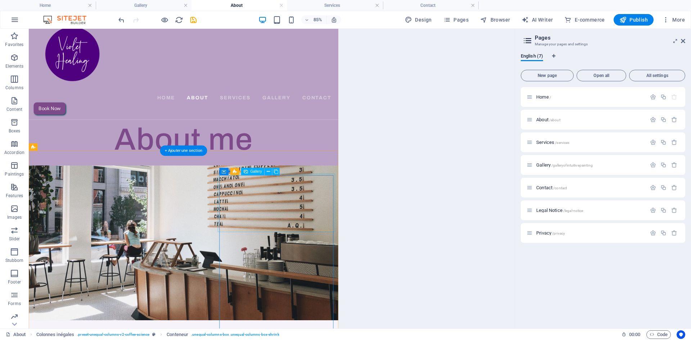
click at [254, 171] on font "Gallery" at bounding box center [257, 171] width 12 height 4
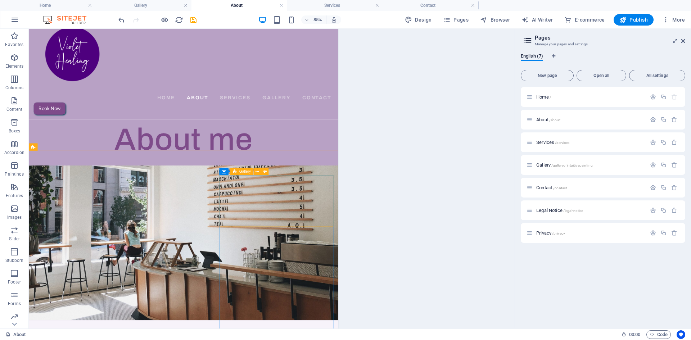
click at [248, 171] on font "Gallery" at bounding box center [245, 171] width 12 height 4
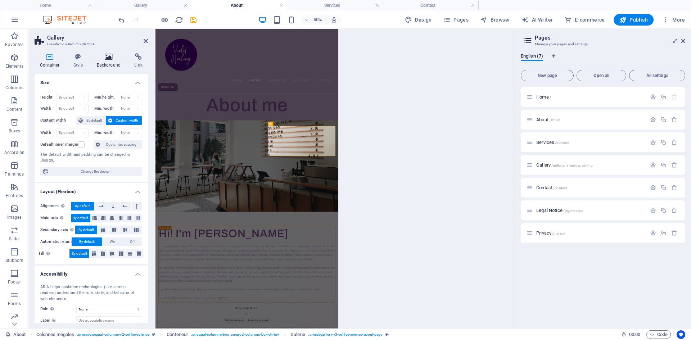
click at [109, 56] on icon at bounding box center [108, 56] width 35 height 7
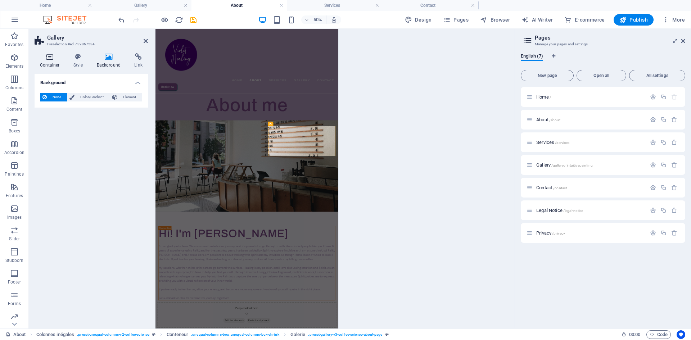
click at [51, 59] on icon at bounding box center [50, 56] width 31 height 7
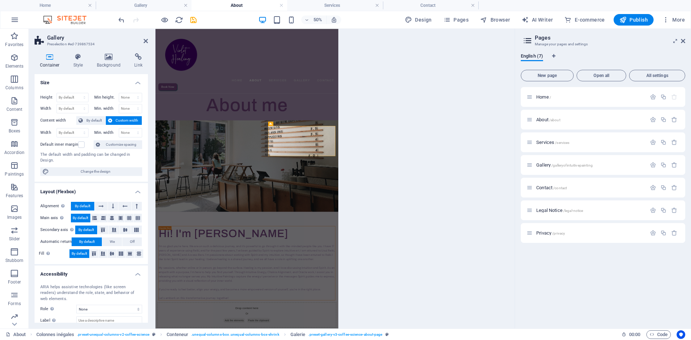
scroll to position [42, 0]
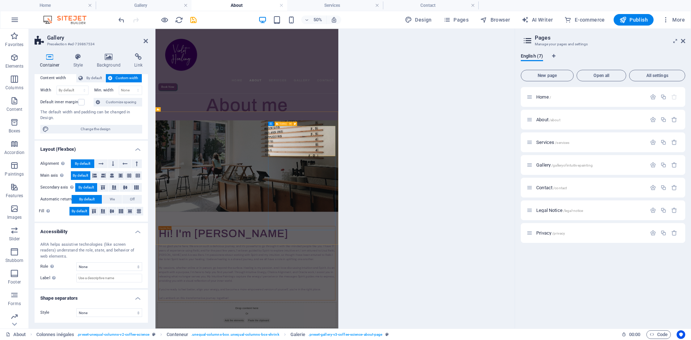
click at [107, 60] on icon at bounding box center [108, 56] width 35 height 7
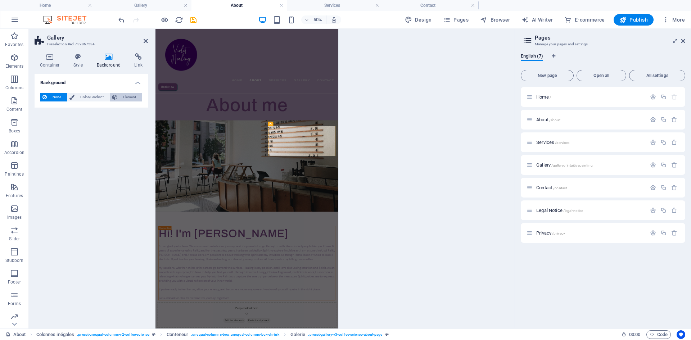
click at [125, 95] on font "Element" at bounding box center [129, 97] width 13 height 4
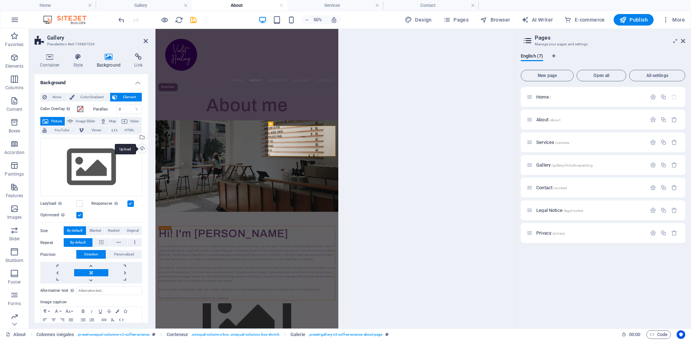
click at [141, 148] on div "Upload" at bounding box center [141, 149] width 11 height 11
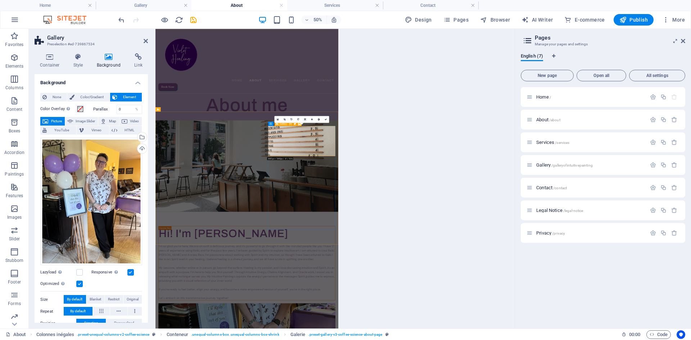
click at [79, 271] on label at bounding box center [79, 272] width 6 height 6
click at [0, 0] on input "Lazyload Loading images after the page improves loading time (speed)." at bounding box center [0, 0] width 0 height 0
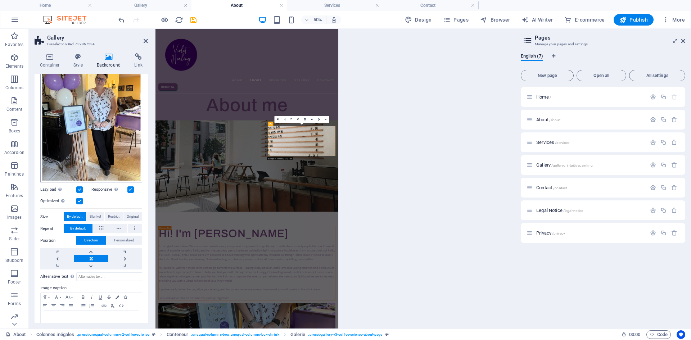
scroll to position [97, 0]
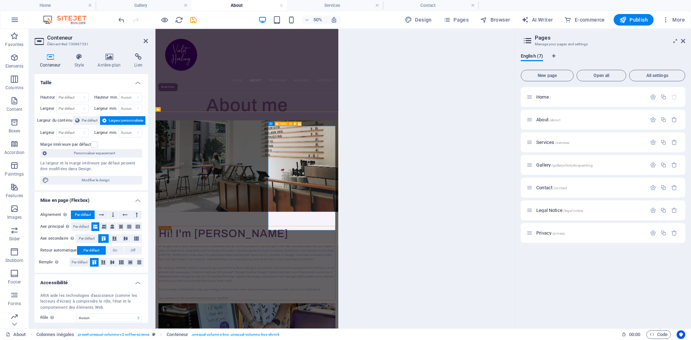
click at [291, 123] on icon at bounding box center [290, 124] width 2 height 4
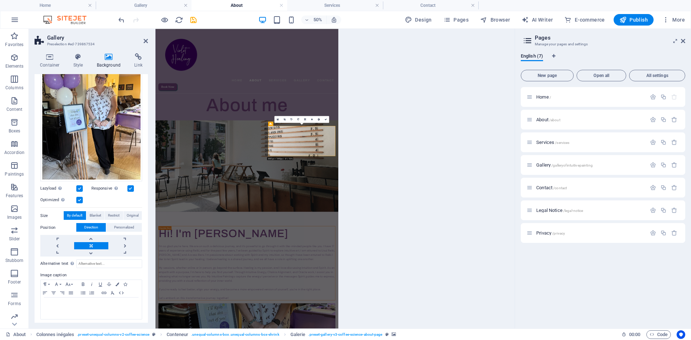
scroll to position [85, 0]
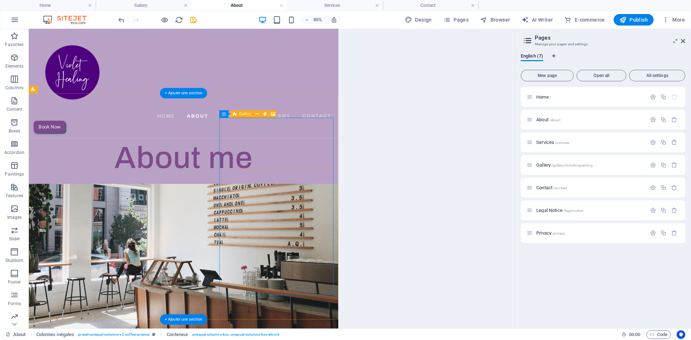
scroll to position [91, 0]
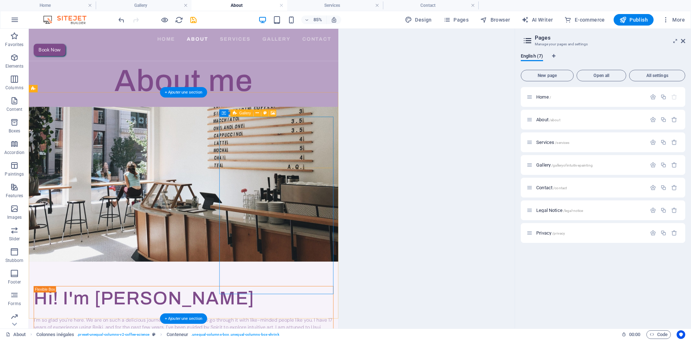
click at [251, 113] on icon at bounding box center [250, 113] width 3 height 6
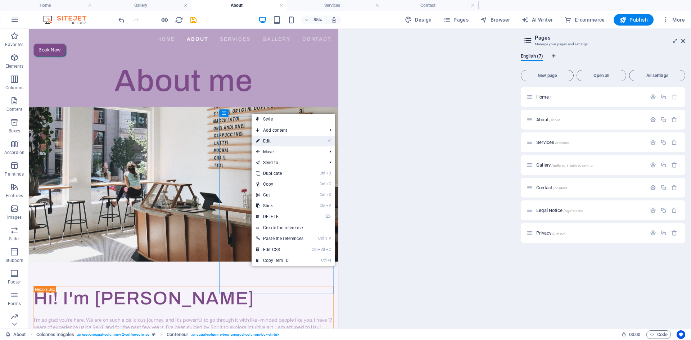
click at [270, 139] on font "Edit" at bounding box center [267, 141] width 8 height 5
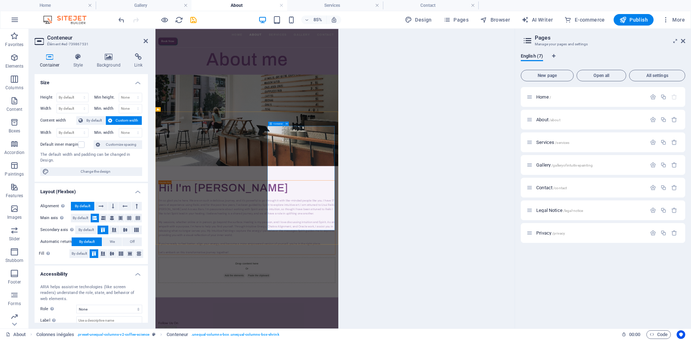
scroll to position [0, 0]
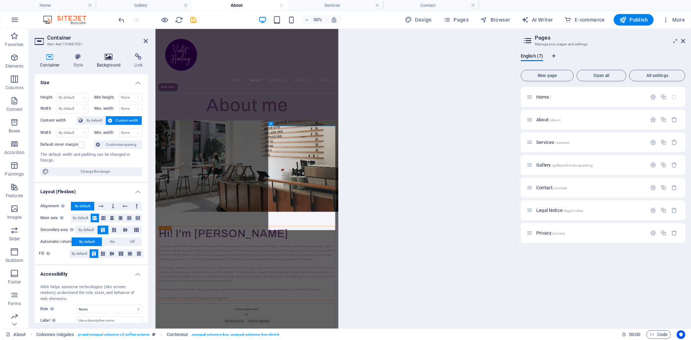
click at [109, 58] on icon at bounding box center [108, 56] width 35 height 7
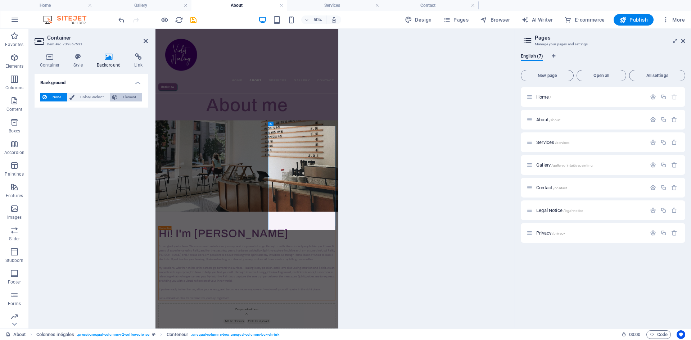
click at [126, 96] on font "Element" at bounding box center [129, 97] width 13 height 4
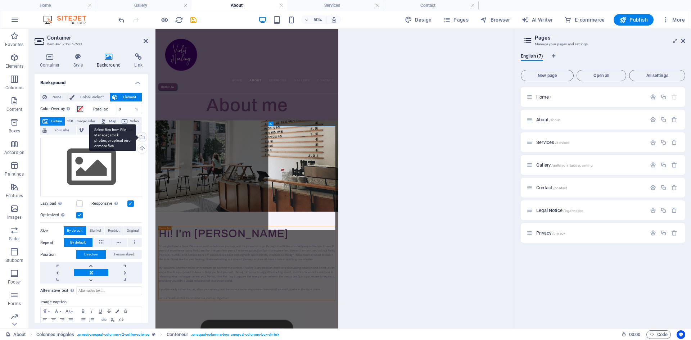
click at [141, 138] on div "Select files from File Manager, stock photos, or upload one or more files" at bounding box center [141, 137] width 11 height 11
click at [143, 150] on div "Upload" at bounding box center [141, 149] width 11 height 11
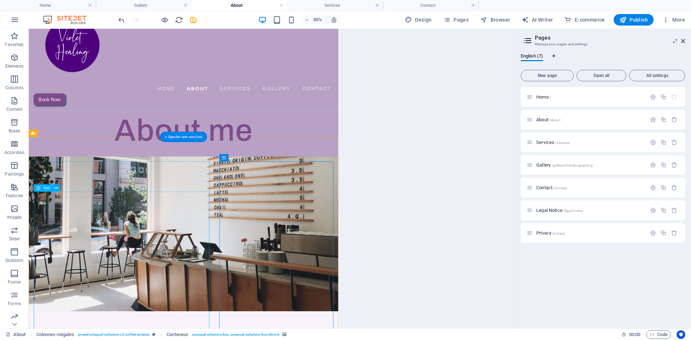
scroll to position [40, 0]
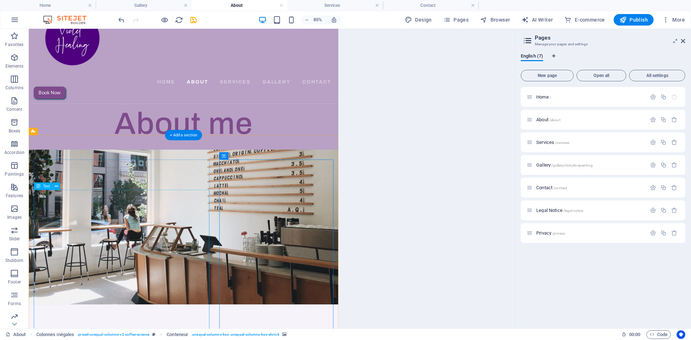
click at [193, 21] on icon "save" at bounding box center [193, 20] width 8 height 8
